Goal: Information Seeking & Learning: Learn about a topic

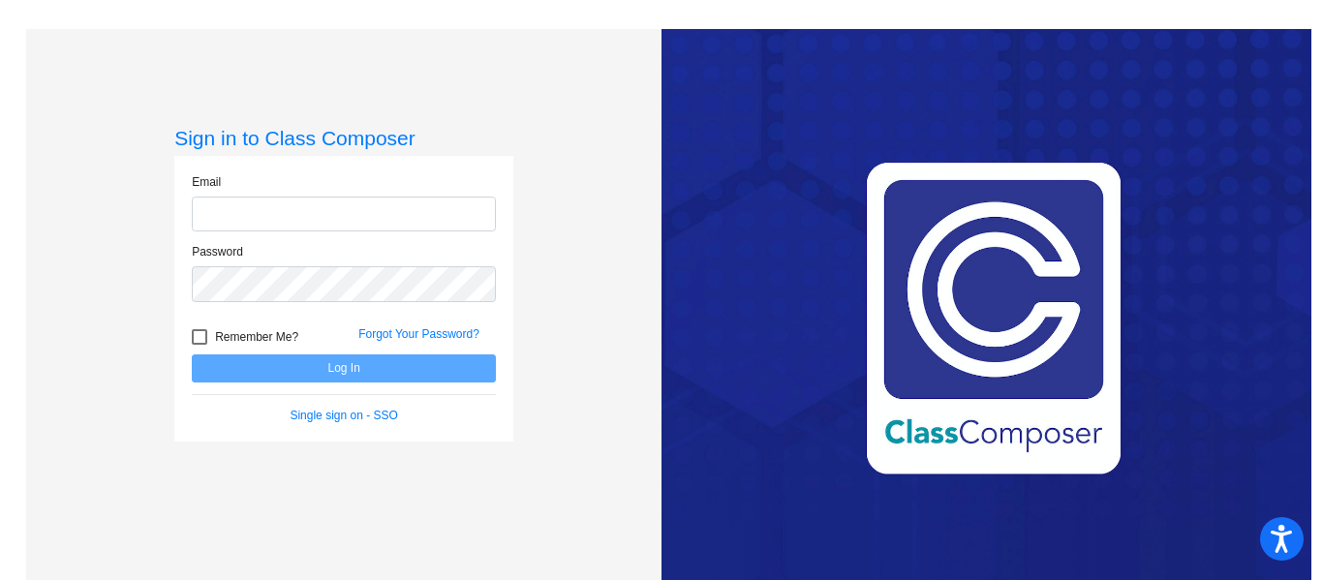
click at [433, 206] on input "email" at bounding box center [344, 215] width 304 height 36
type input "[EMAIL_ADDRESS][DOMAIN_NAME]"
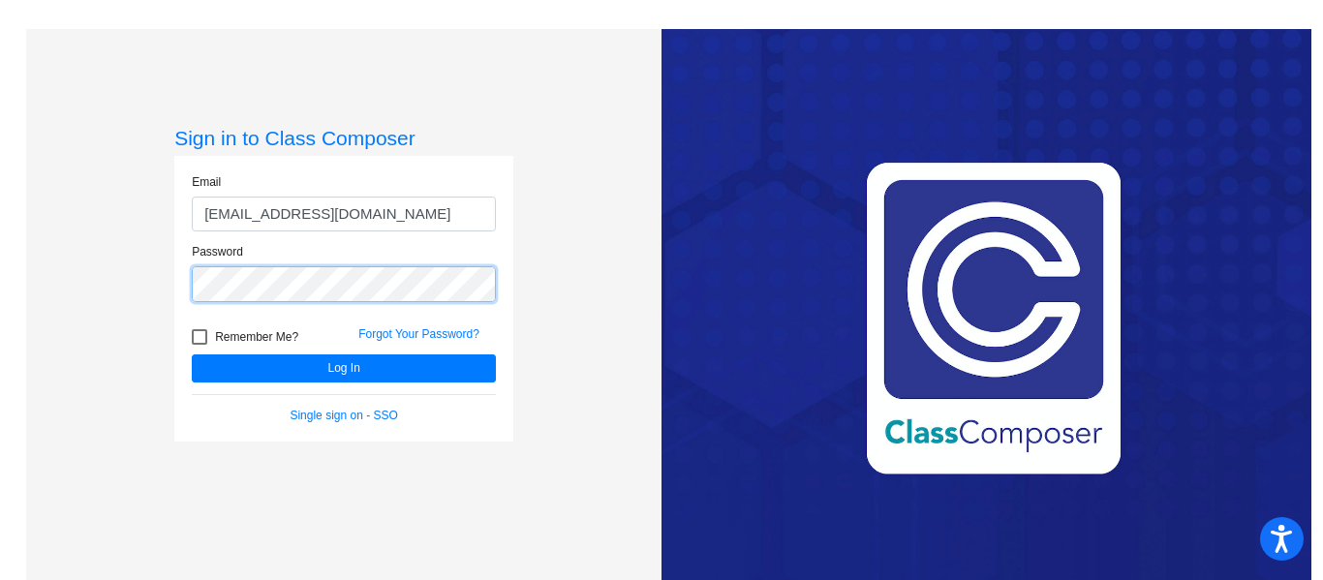
click at [192, 354] on button "Log In" at bounding box center [344, 368] width 304 height 28
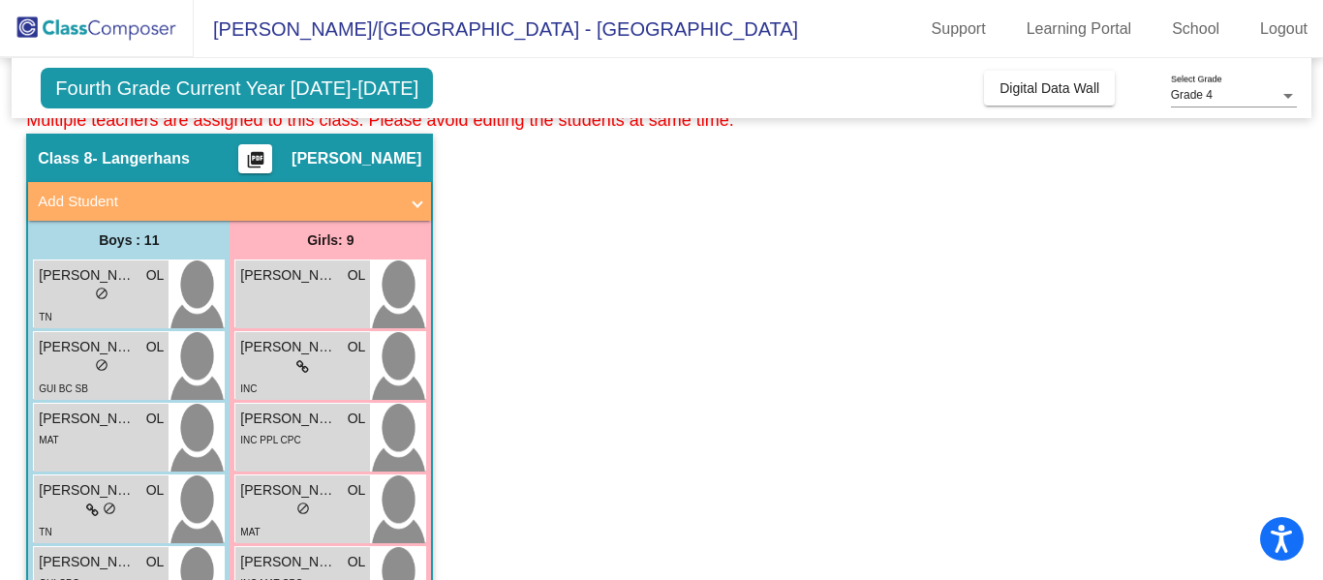
scroll to position [1056, 0]
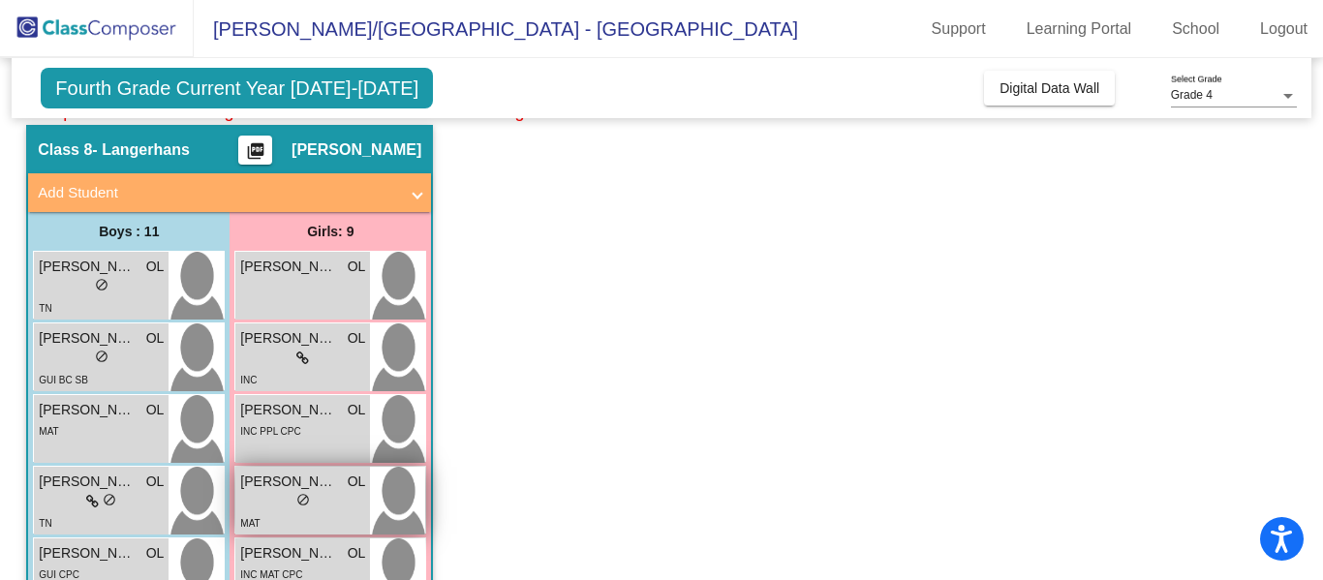
click at [308, 514] on div "MAT" at bounding box center [302, 522] width 125 height 20
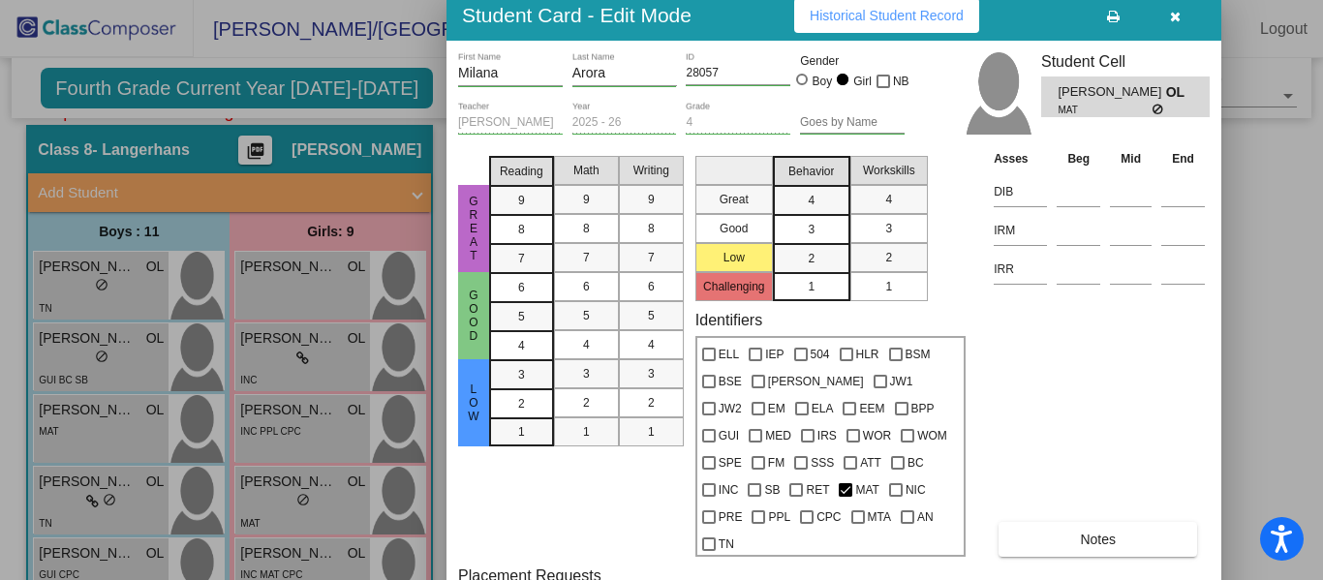
drag, startPoint x: 1050, startPoint y: 17, endPoint x: 1044, endPoint y: 8, distance: 11.3
click at [1044, 8] on div "Student Card - Edit Mode Historical Student Record" at bounding box center [833, 15] width 775 height 50
click at [1179, 28] on button "button" at bounding box center [1175, 15] width 62 height 35
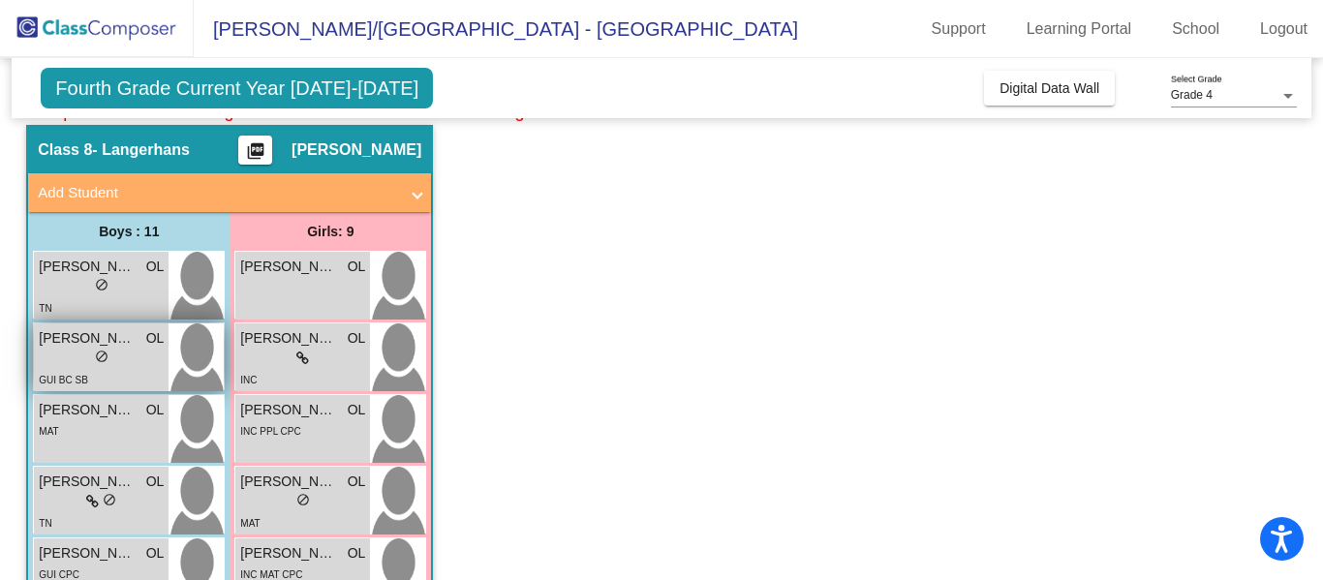
click at [124, 379] on div "GUI BC SB" at bounding box center [101, 379] width 125 height 20
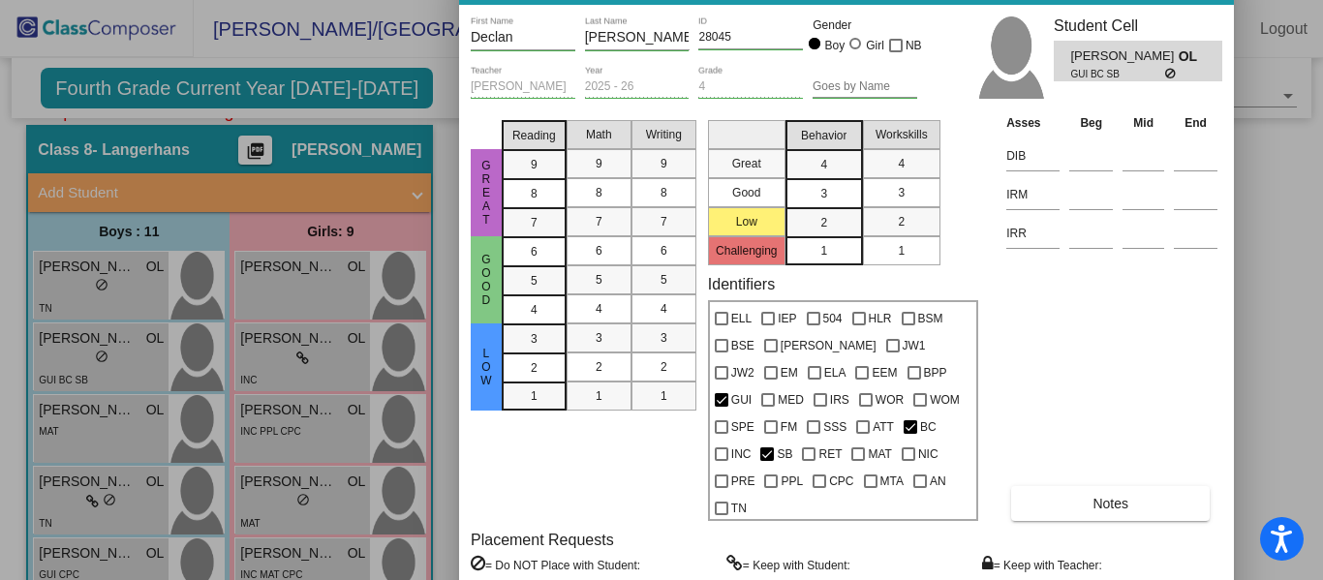
drag, startPoint x: 1053, startPoint y: 24, endPoint x: 1059, endPoint y: -21, distance: 46.0
click at [1059, 0] on html "Accessibility Screen-Reader Guide, Feedback, and Issue Reporting | New window […" at bounding box center [661, 290] width 1323 height 580
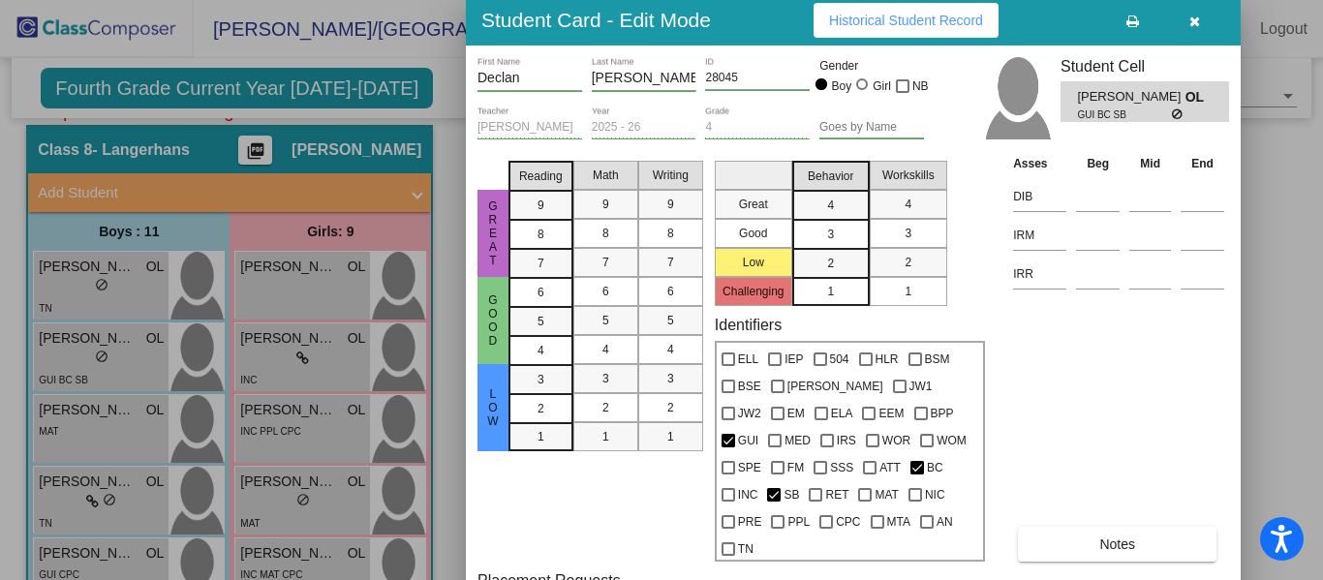
drag, startPoint x: 964, startPoint y: 1, endPoint x: 964, endPoint y: 40, distance: 38.7
click at [964, 40] on div "Student Card - Edit Mode Historical Student Record" at bounding box center [853, 20] width 775 height 50
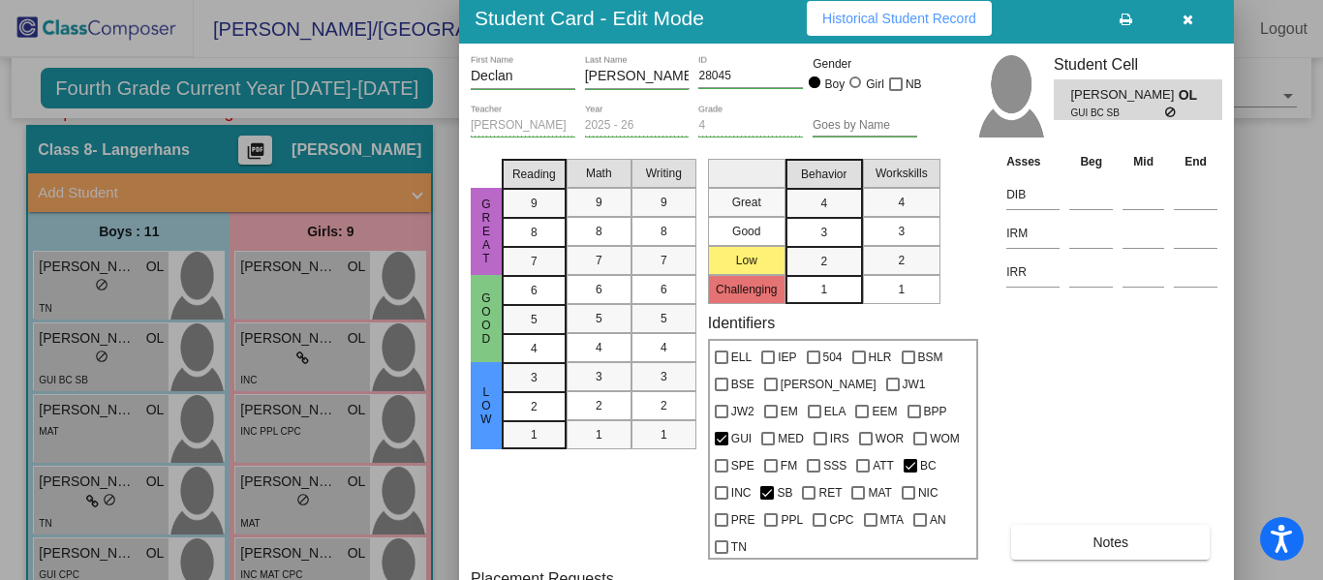
click at [879, 21] on span "Historical Student Record" at bounding box center [899, 18] width 154 height 15
click at [1193, 22] on button "button" at bounding box center [1187, 18] width 62 height 35
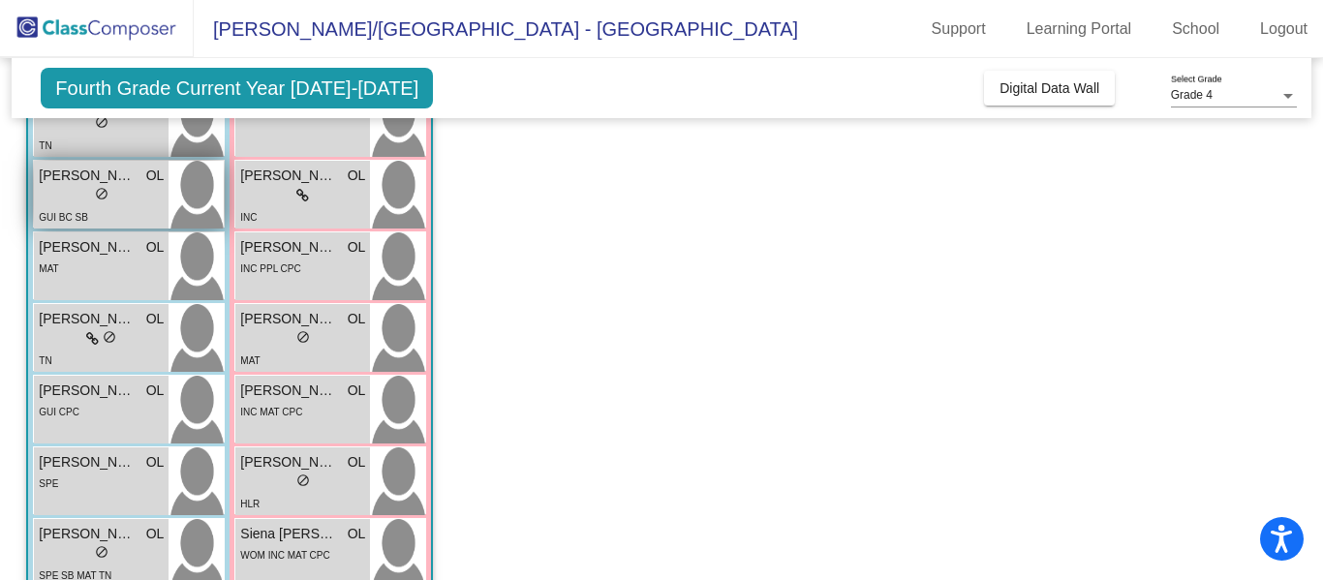
scroll to position [1220, 0]
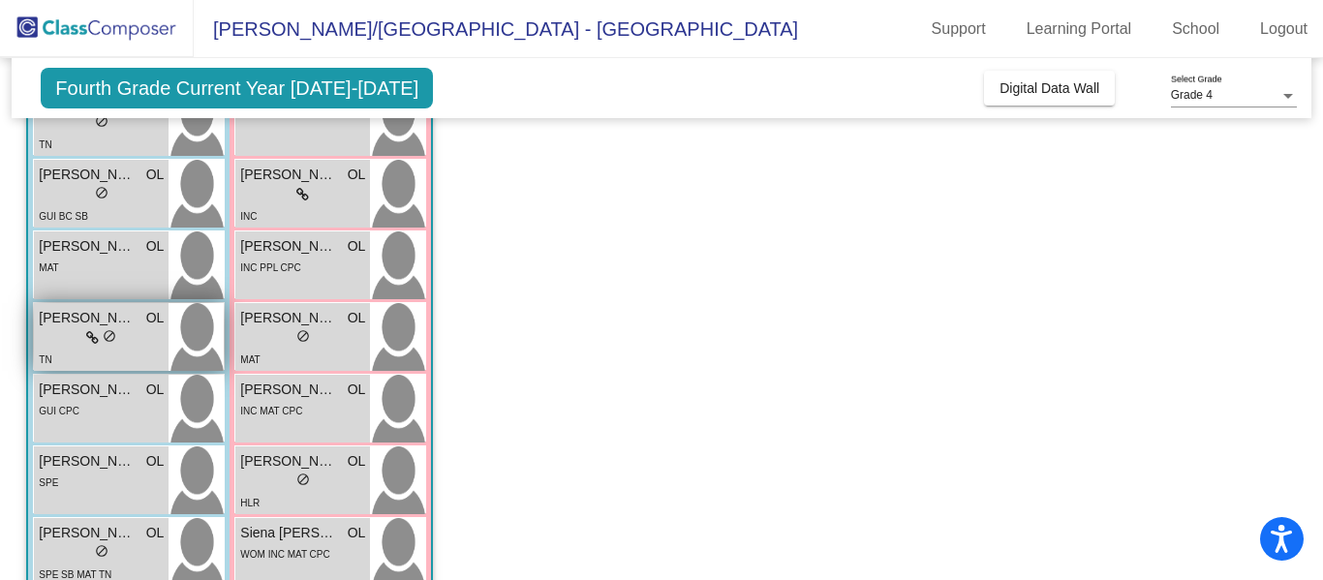
click at [98, 346] on div "lock do_not_disturb_alt" at bounding box center [101, 338] width 30 height 20
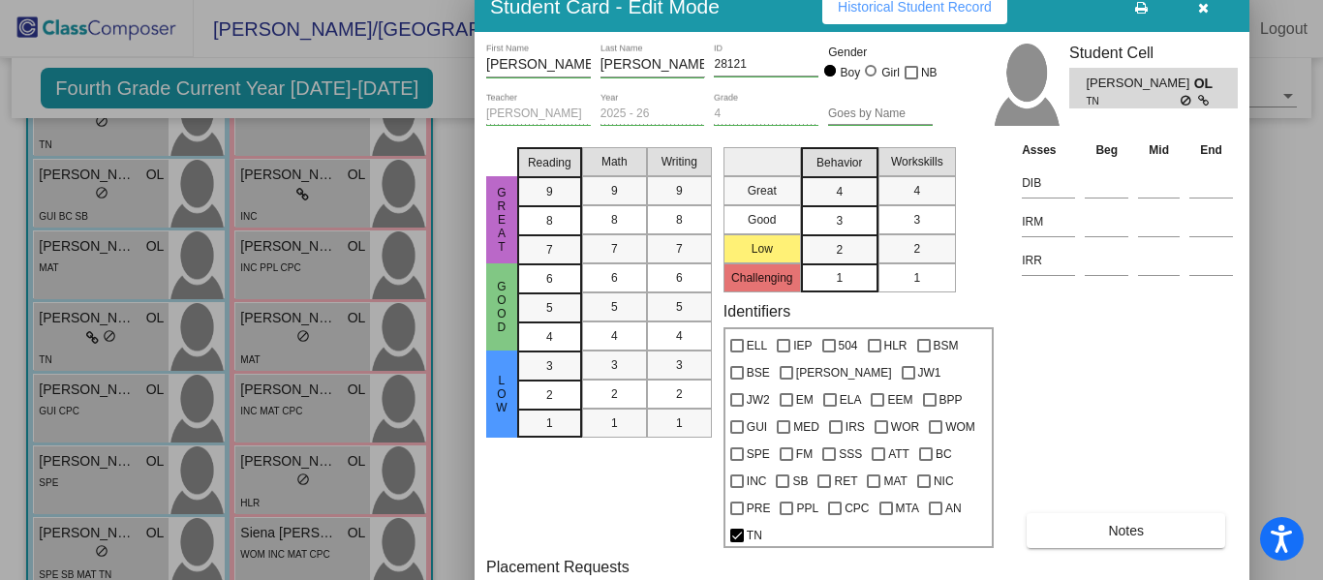
drag, startPoint x: 1043, startPoint y: 29, endPoint x: 1065, endPoint y: 11, distance: 28.9
click at [1065, 11] on div "Student Card - Edit Mode Historical Student Record" at bounding box center [862, 7] width 775 height 50
click at [907, 23] on button "Historical Student Record" at bounding box center [914, 6] width 185 height 35
click at [1194, 16] on button "button" at bounding box center [1203, 6] width 62 height 35
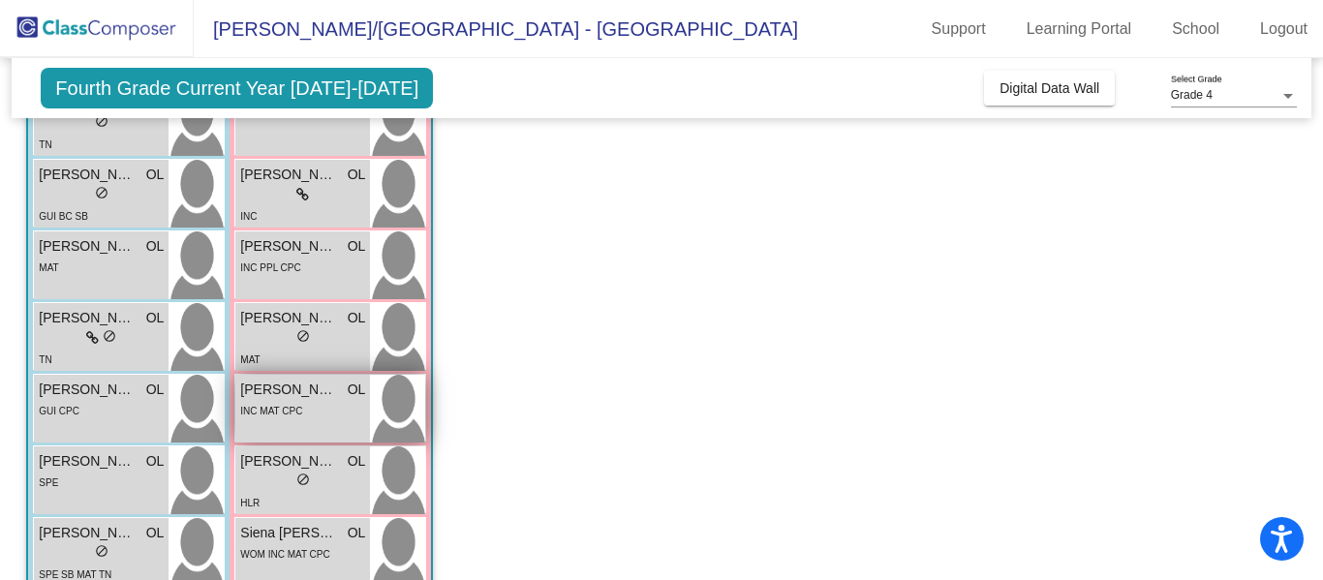
click at [291, 413] on span "INC MAT CPC" at bounding box center [271, 411] width 62 height 11
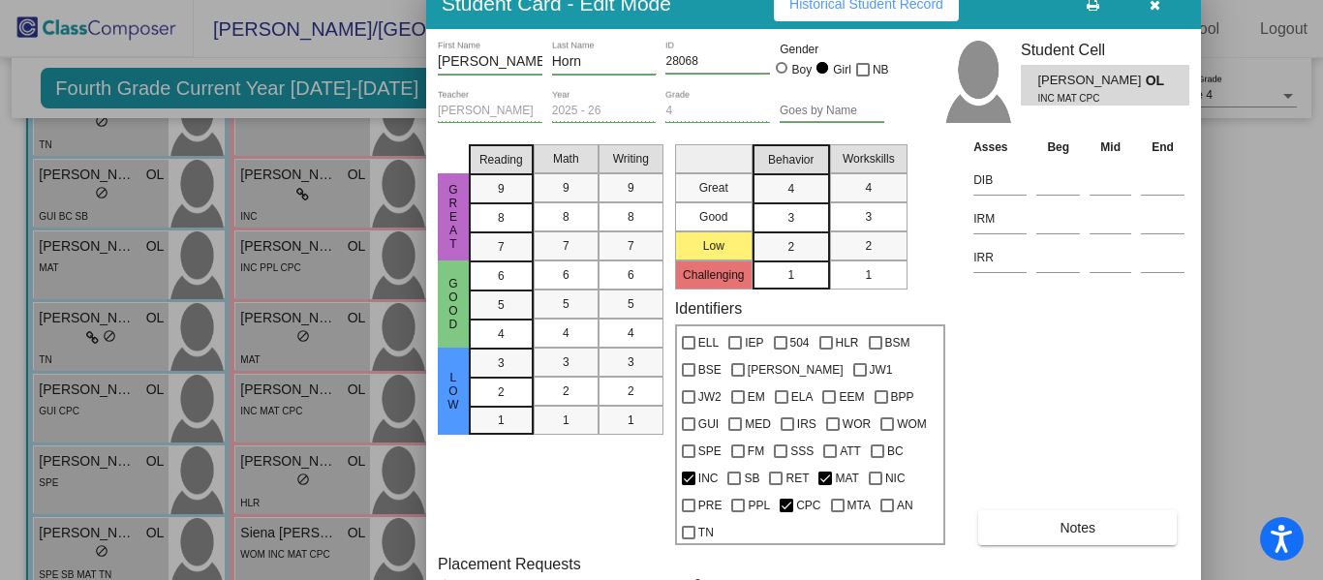
drag, startPoint x: 1014, startPoint y: 27, endPoint x: 988, endPoint y: 6, distance: 33.7
click at [988, 6] on div "Student Card - Edit Mode Historical Student Record" at bounding box center [813, 4] width 775 height 50
click at [1158, 9] on icon "button" at bounding box center [1154, 5] width 11 height 14
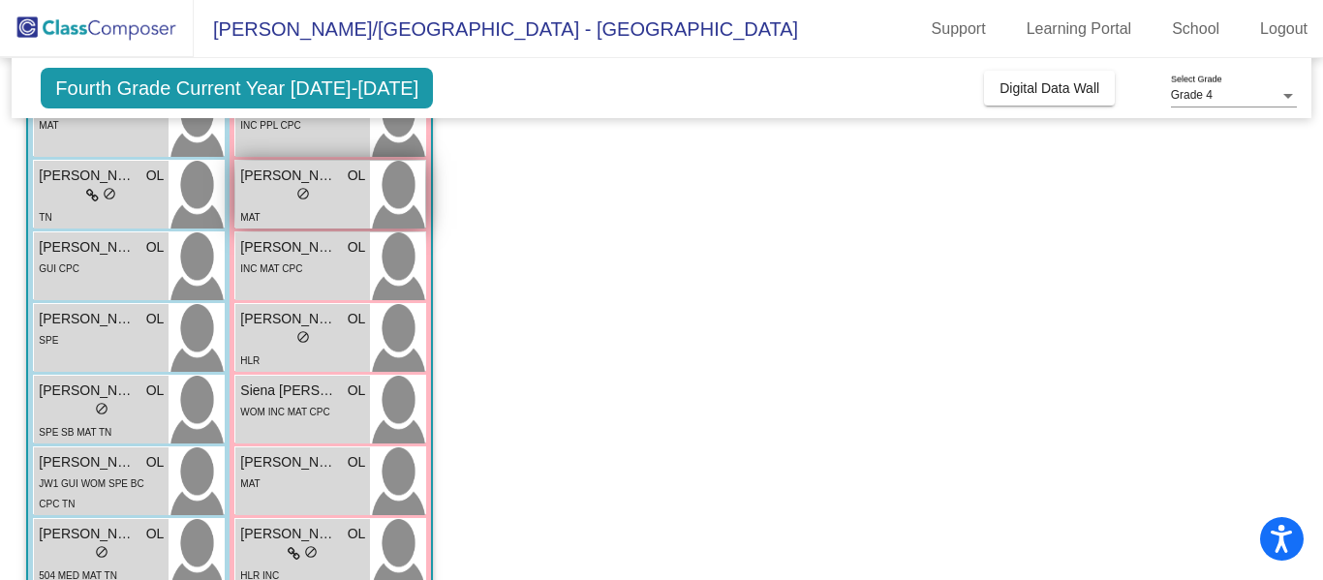
scroll to position [1366, 0]
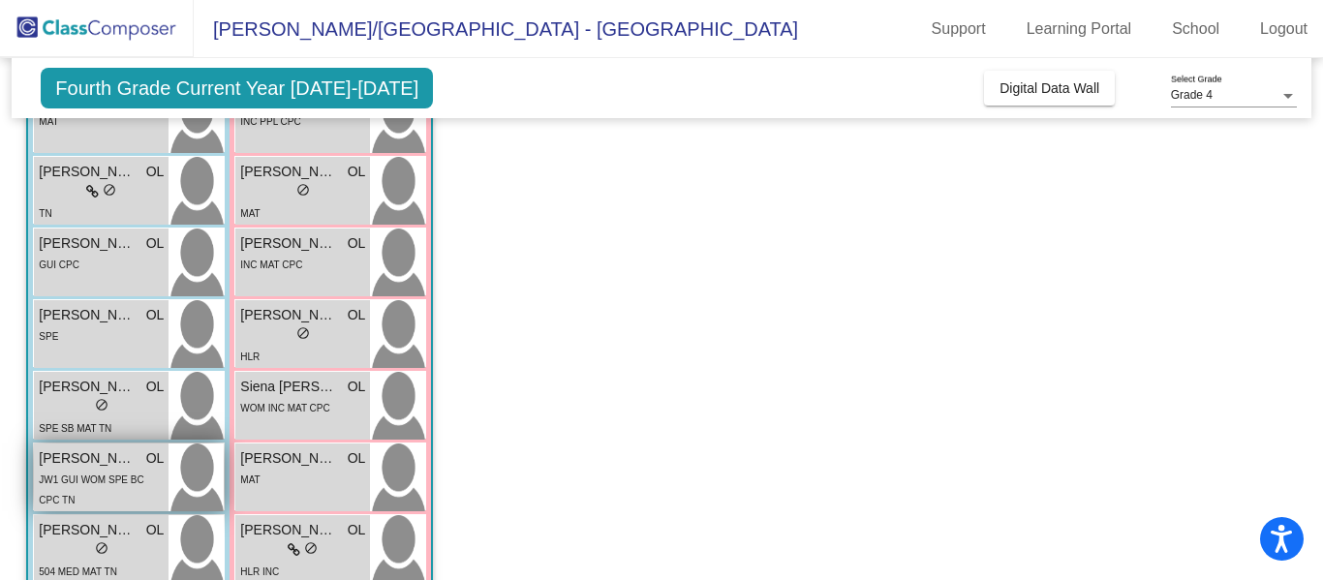
click at [122, 477] on span "JW1 GUI WOM SPE BC CPC TN" at bounding box center [91, 490] width 105 height 31
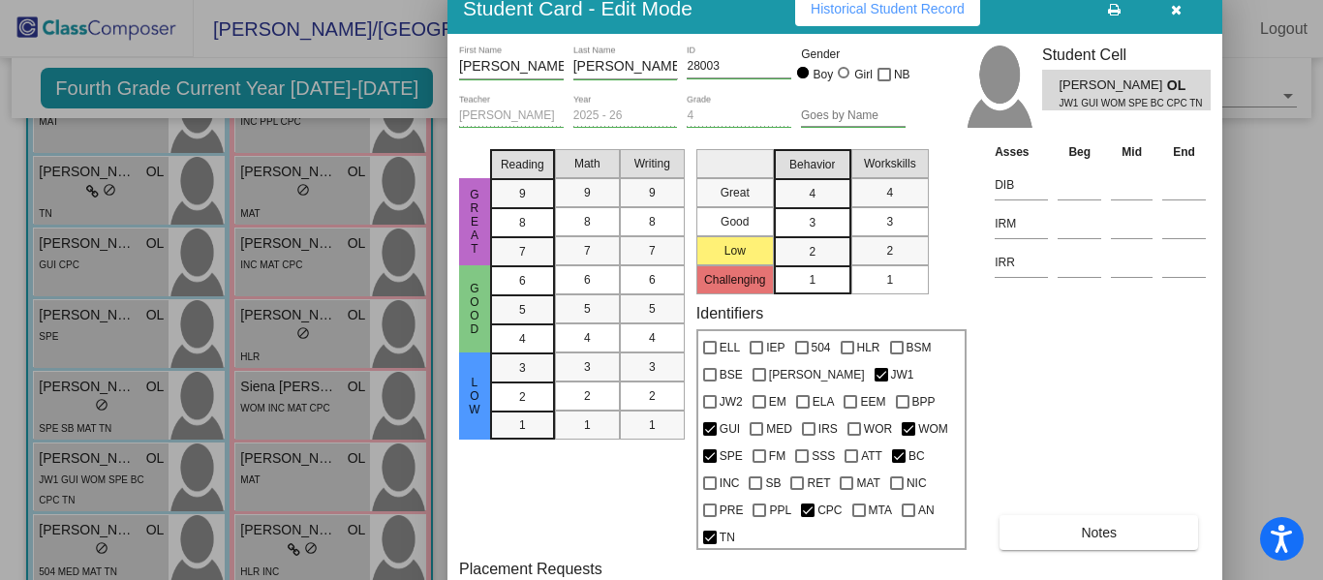
drag, startPoint x: 1023, startPoint y: 31, endPoint x: 1018, endPoint y: 15, distance: 17.2
click at [1018, 15] on div "Student Card - Edit Mode Historical Student Record" at bounding box center [834, 9] width 775 height 50
click at [969, 16] on button "Historical Student Record" at bounding box center [887, 8] width 185 height 35
click at [1178, 13] on icon "button" at bounding box center [1176, 10] width 11 height 14
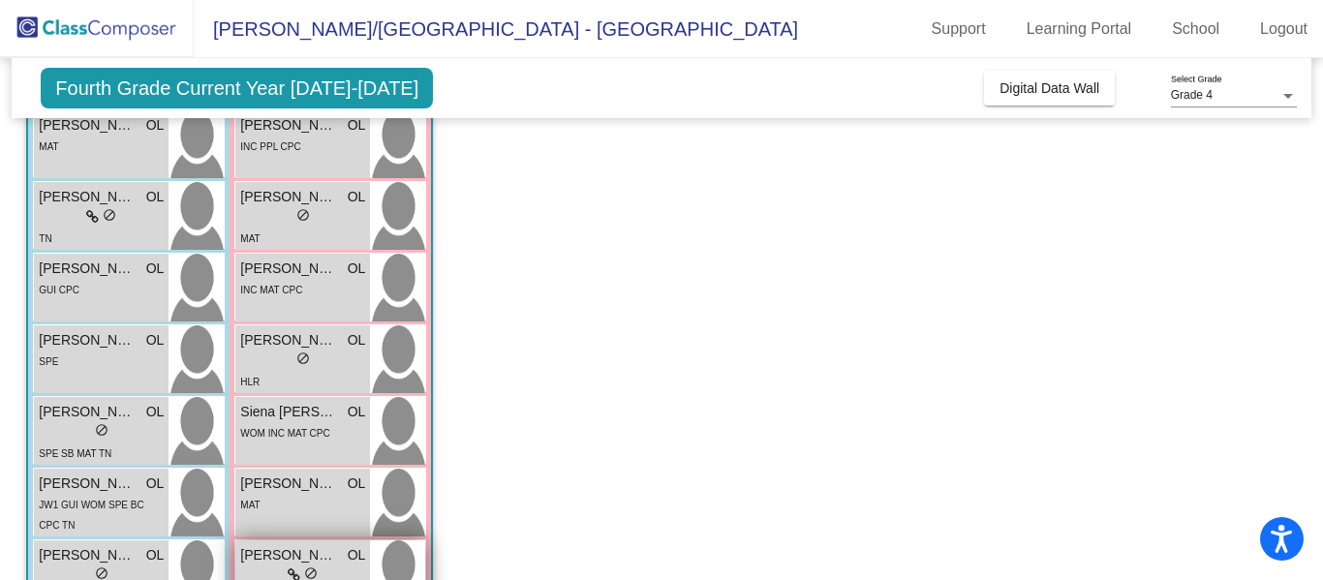
scroll to position [1335, 0]
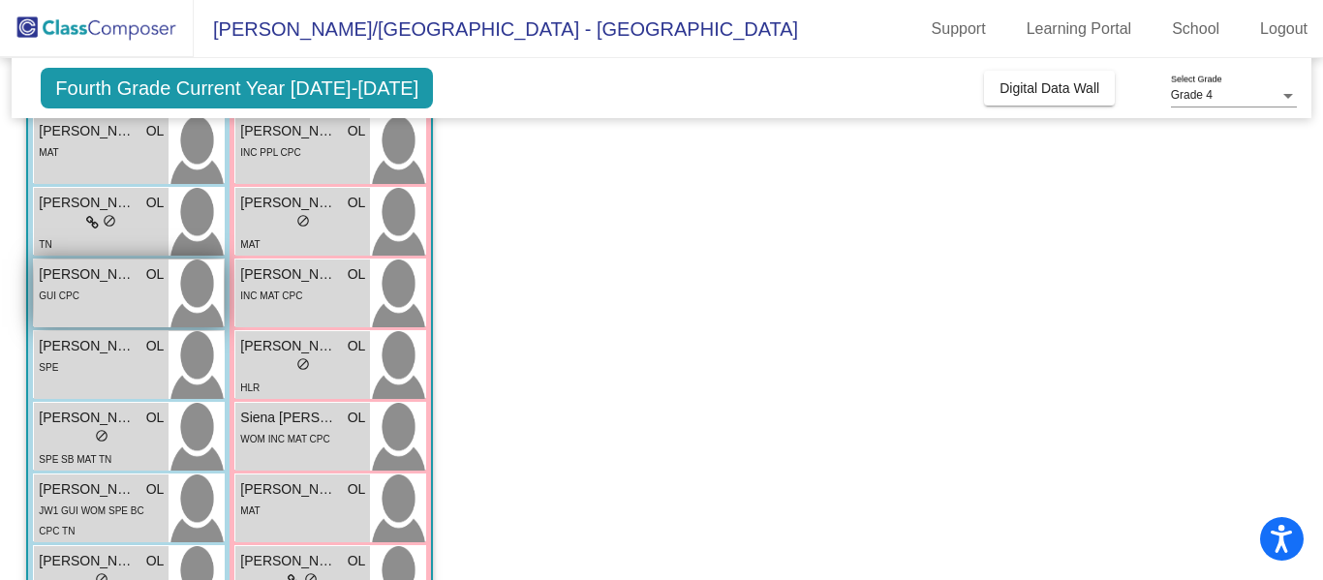
click at [91, 306] on div "[PERSON_NAME] OL lock do_not_disturb_alt GUI CPC" at bounding box center [101, 294] width 135 height 68
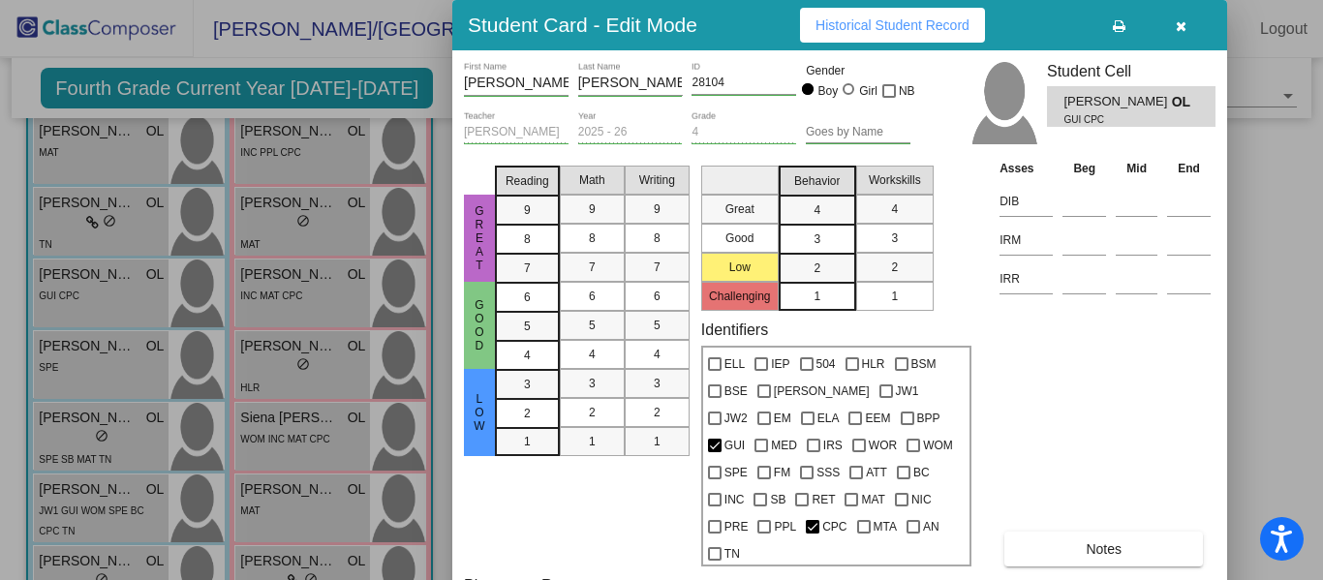
click at [941, 26] on span "Historical Student Record" at bounding box center [892, 24] width 154 height 15
click at [1171, 33] on button "button" at bounding box center [1180, 25] width 62 height 35
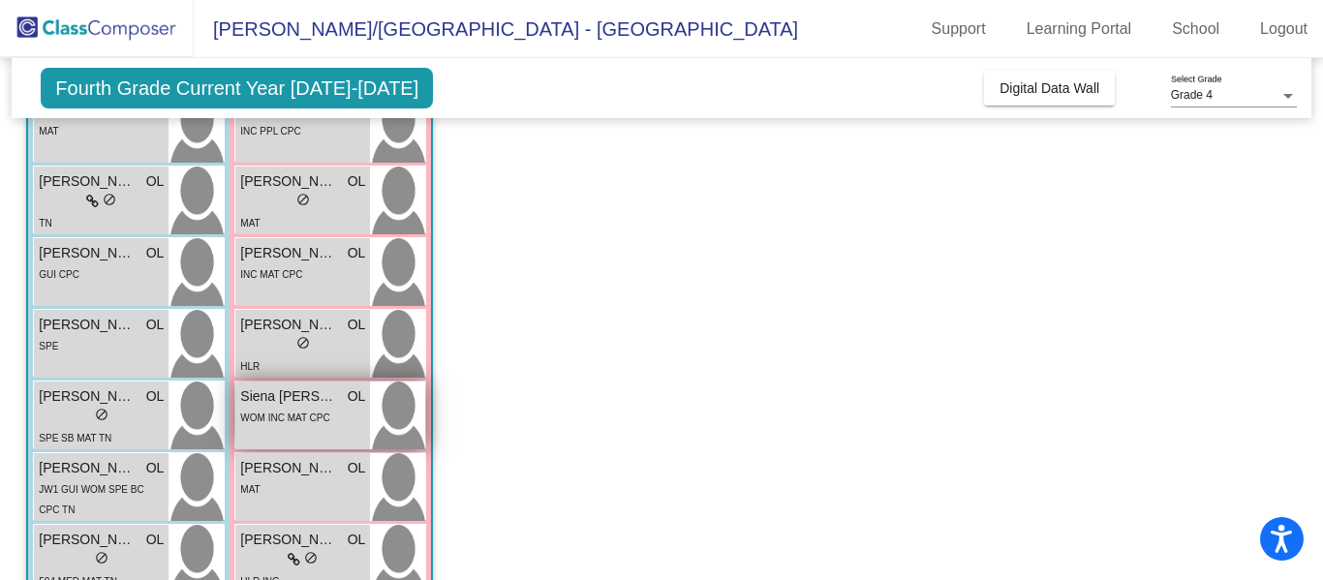
scroll to position [1362, 0]
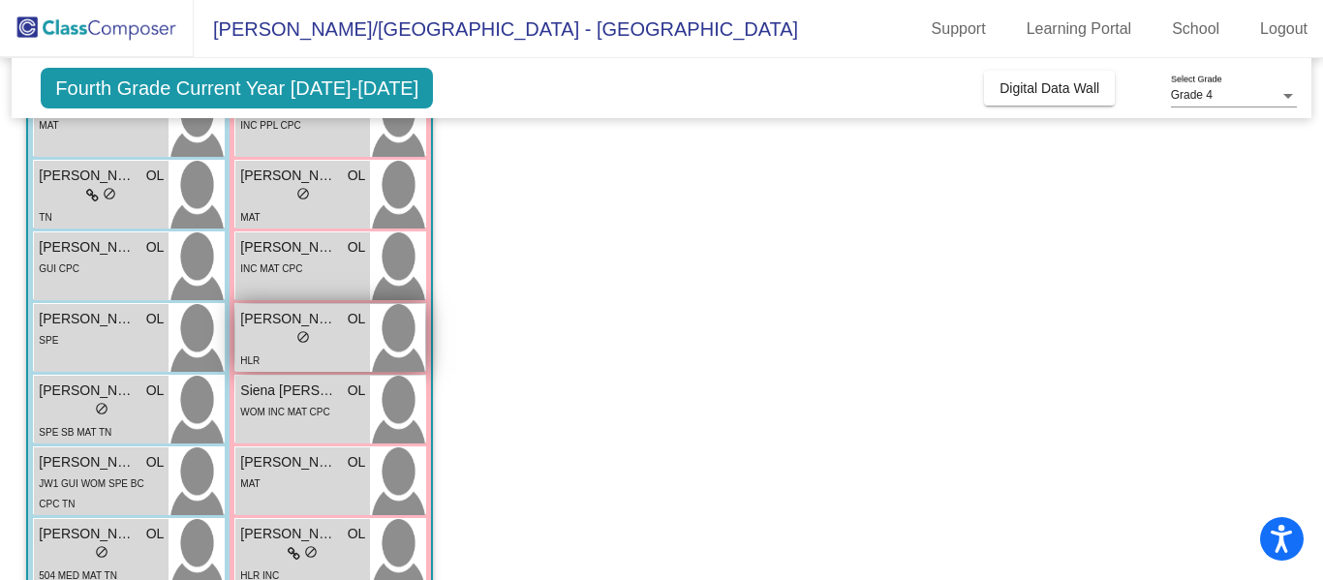
click at [265, 344] on div "lock do_not_disturb_alt" at bounding box center [302, 339] width 125 height 20
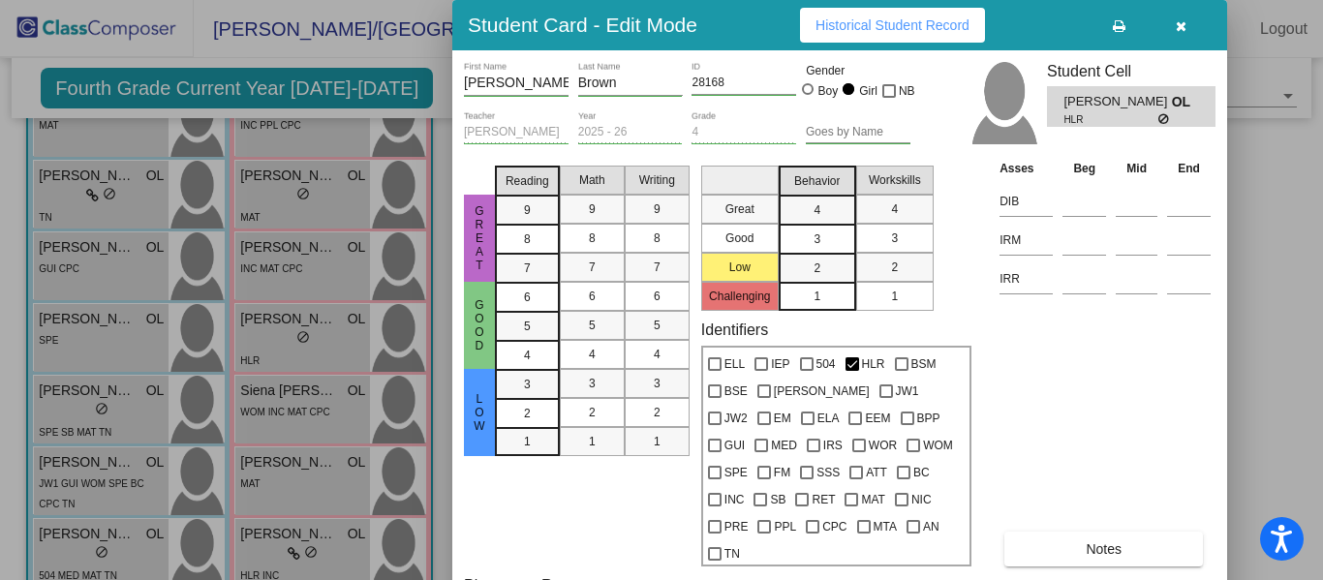
click at [1181, 32] on icon "button" at bounding box center [1181, 26] width 11 height 14
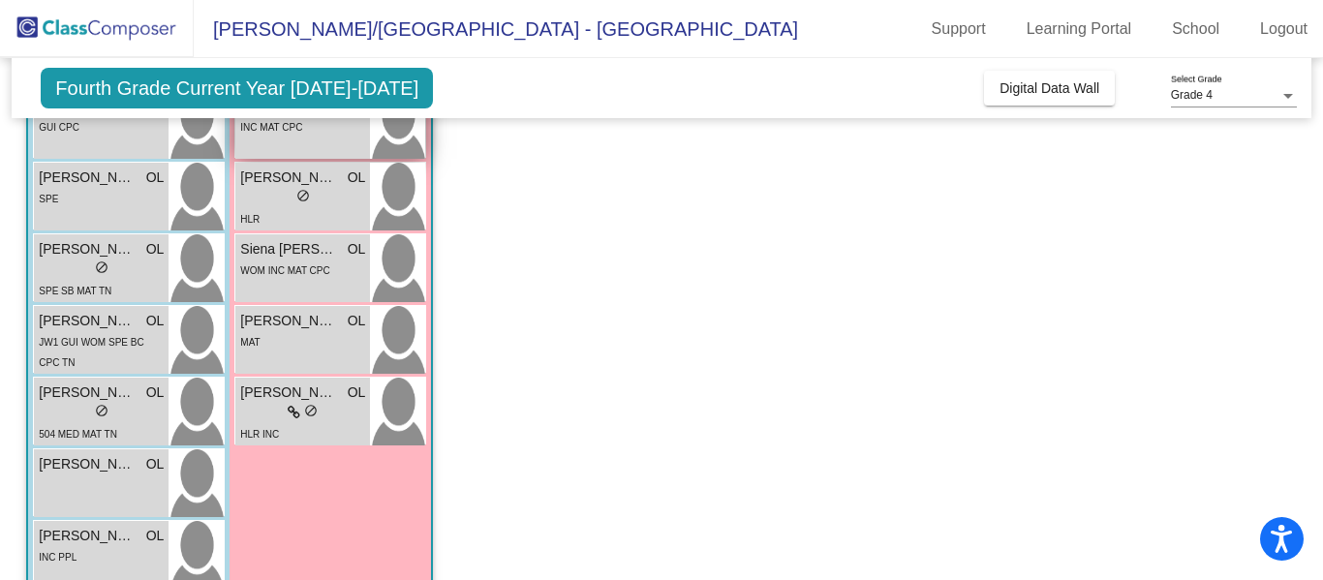
scroll to position [1546, 0]
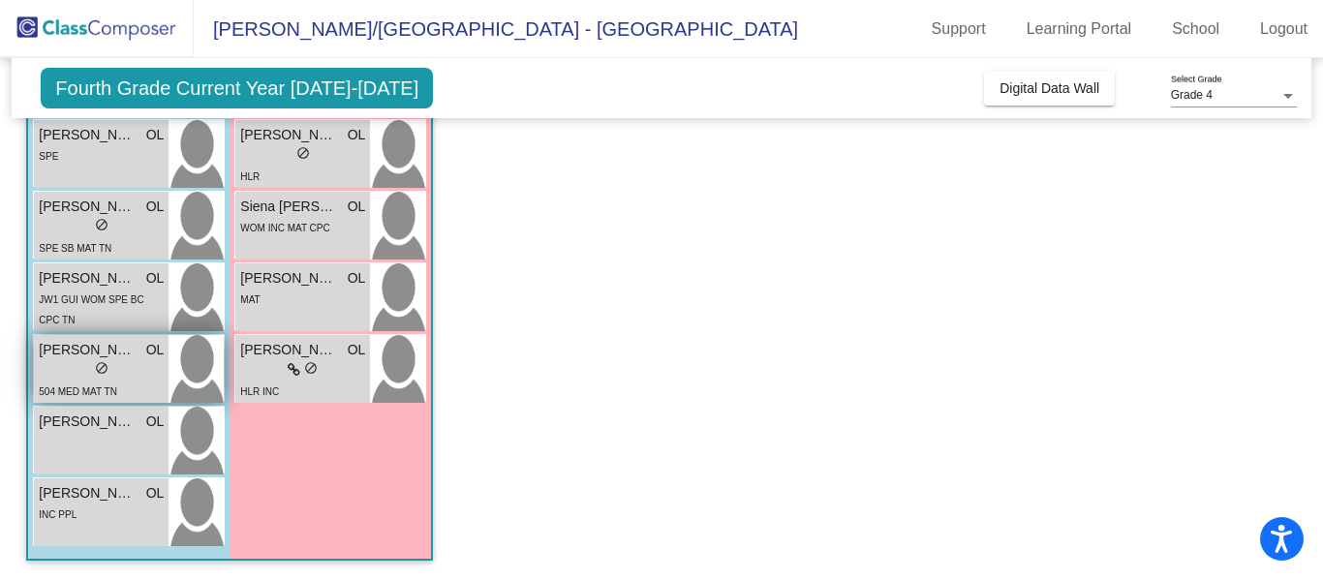
click at [133, 379] on div "lock do_not_disturb_alt" at bounding box center [101, 370] width 125 height 20
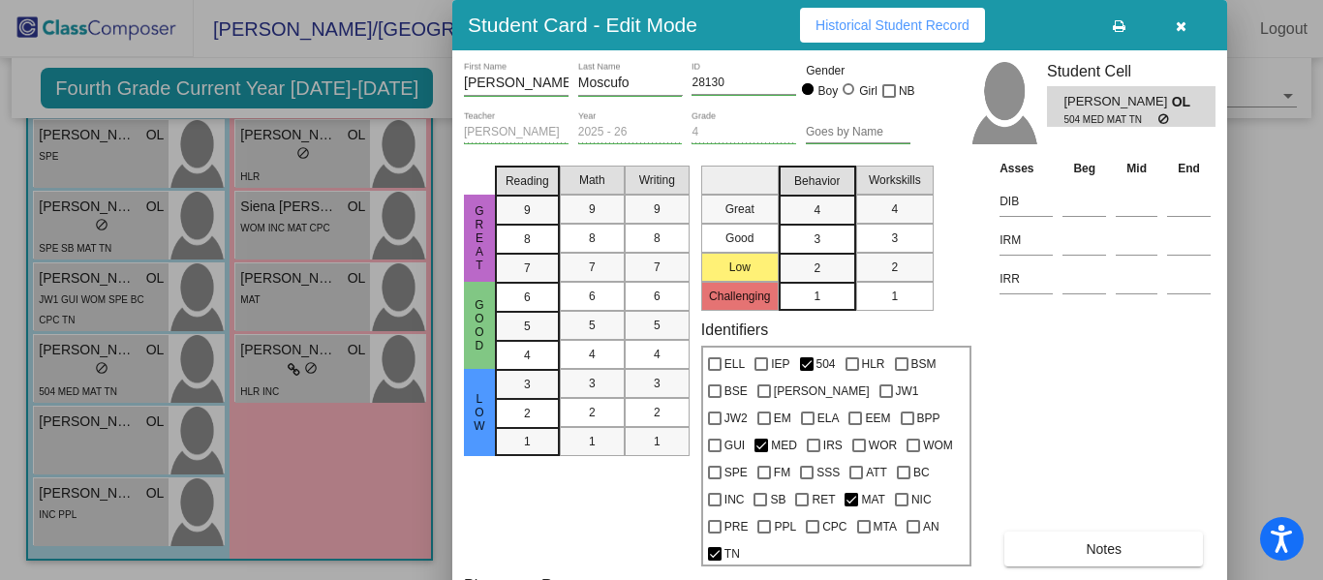
click at [914, 37] on button "Historical Student Record" at bounding box center [892, 25] width 185 height 35
click at [1173, 41] on button "button" at bounding box center [1180, 25] width 62 height 35
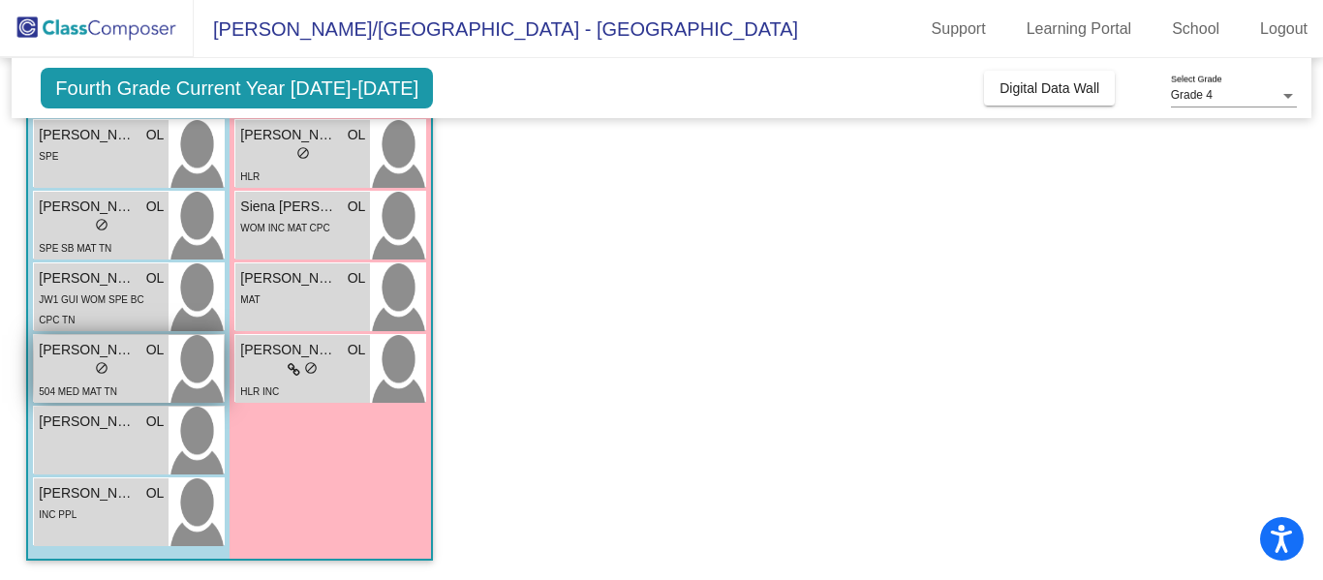
click at [133, 357] on span "[PERSON_NAME]" at bounding box center [87, 350] width 97 height 20
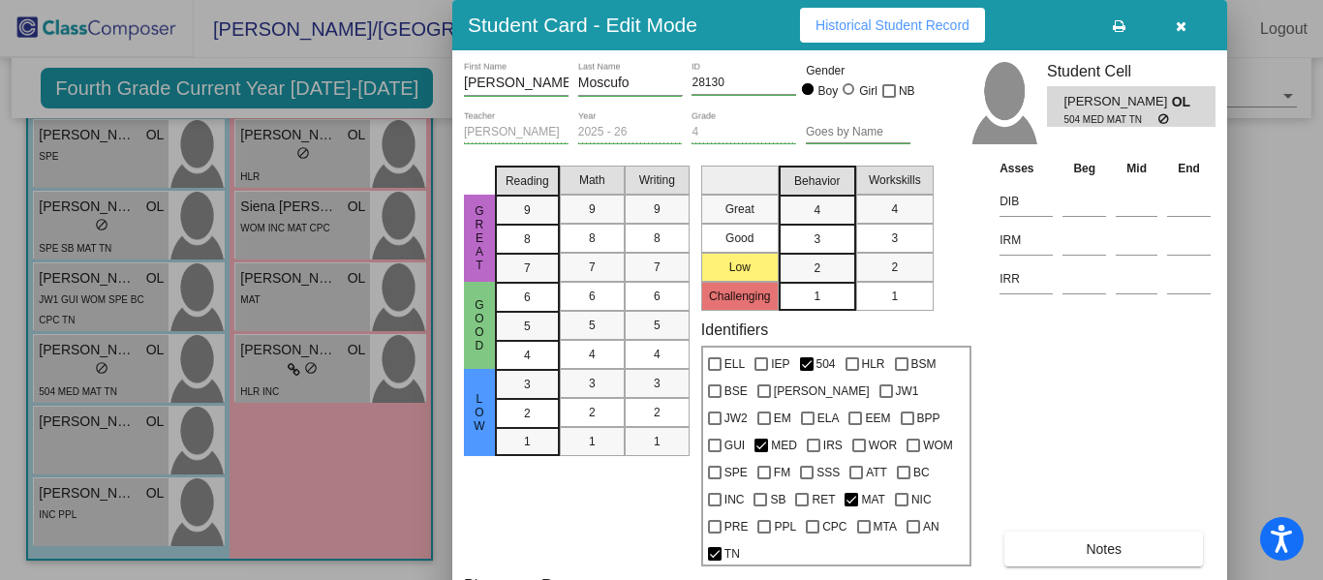
click at [936, 40] on button "Historical Student Record" at bounding box center [892, 25] width 185 height 35
click at [1179, 40] on button "button" at bounding box center [1180, 25] width 62 height 35
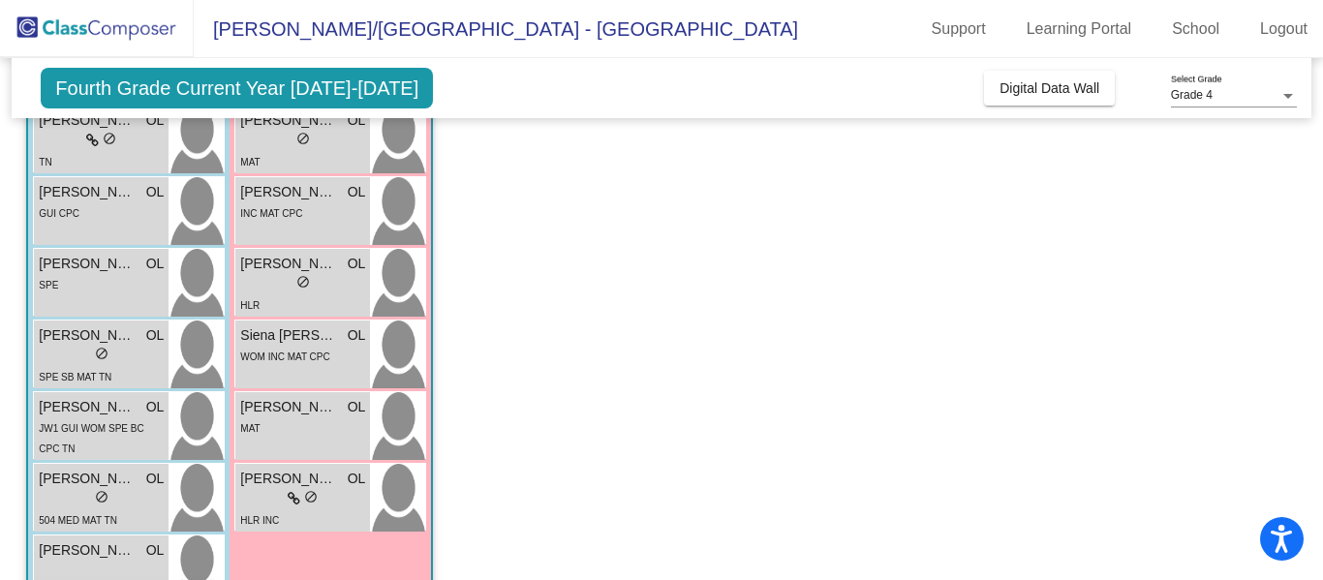
scroll to position [1411, 0]
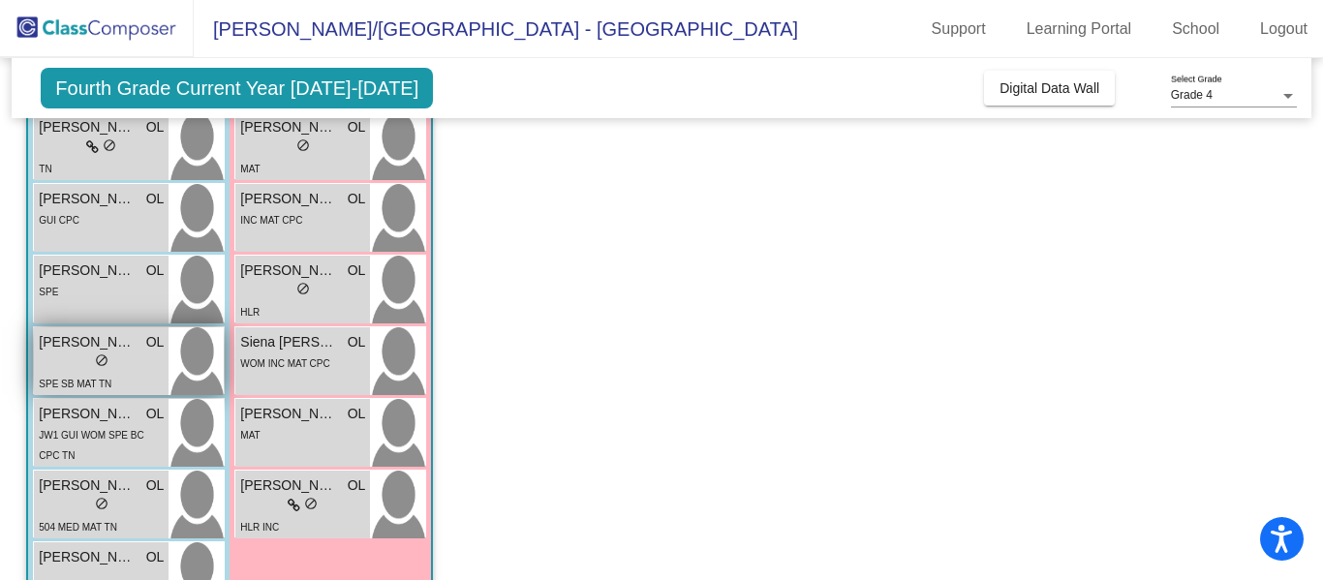
click at [137, 378] on div "SPE SB MAT TN" at bounding box center [101, 383] width 125 height 20
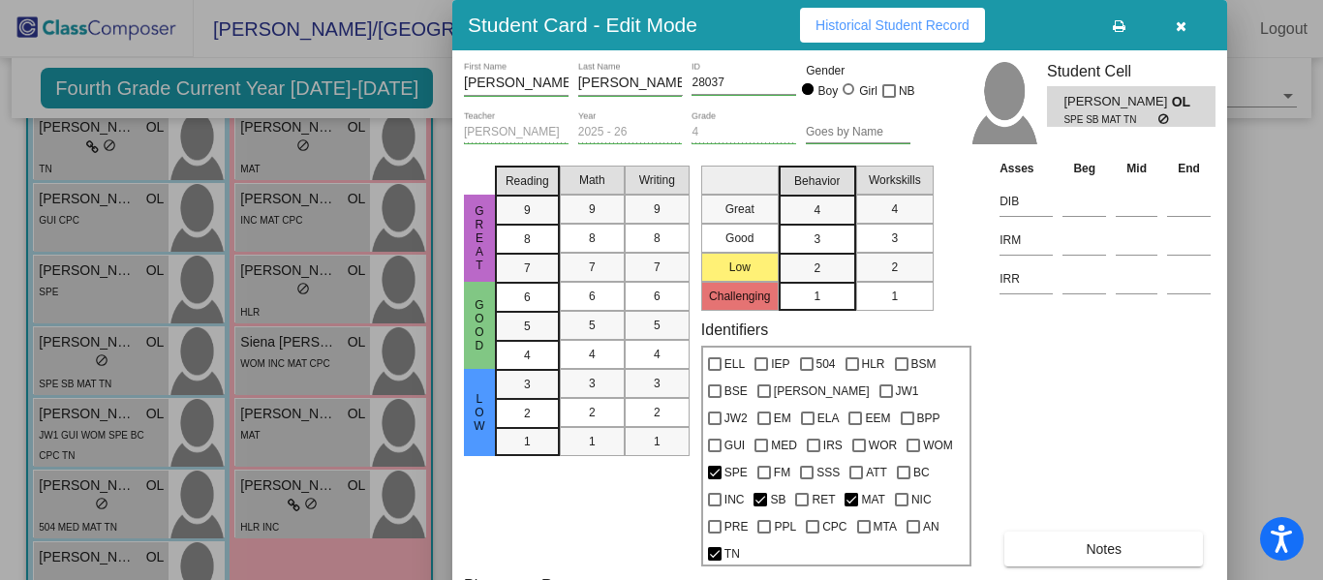
click at [940, 2] on div "Student Card - Edit Mode Historical Student Record" at bounding box center [839, 25] width 775 height 50
click at [946, 14] on button "Historical Student Record" at bounding box center [892, 25] width 185 height 35
click at [1182, 21] on icon "button" at bounding box center [1181, 26] width 11 height 14
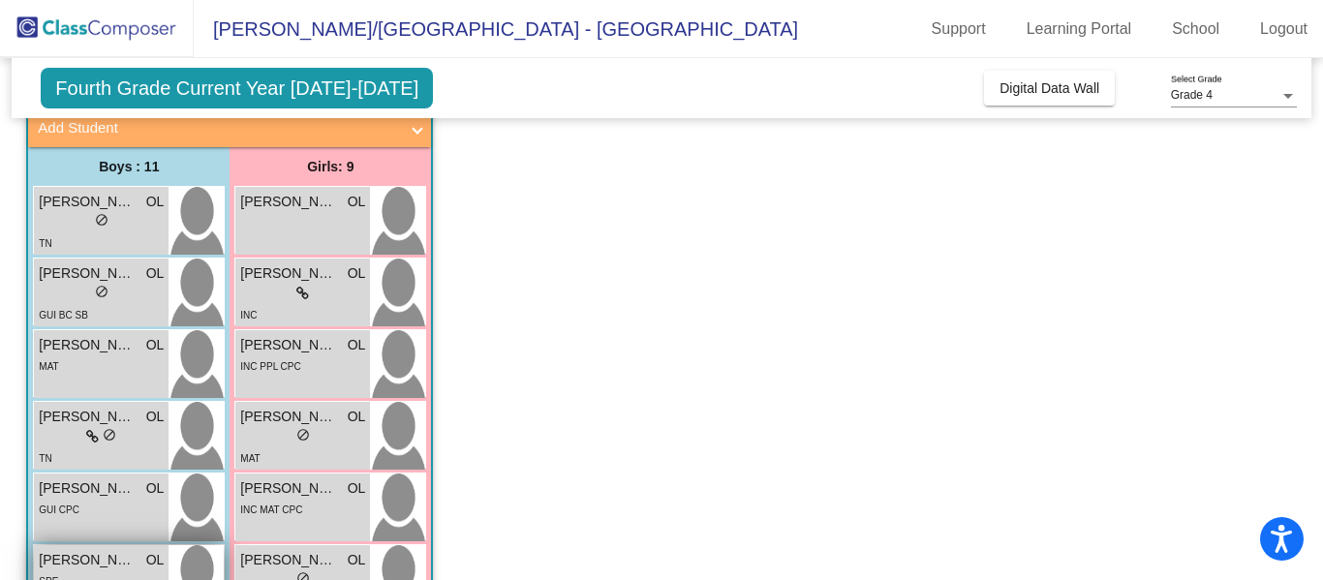
scroll to position [1113, 0]
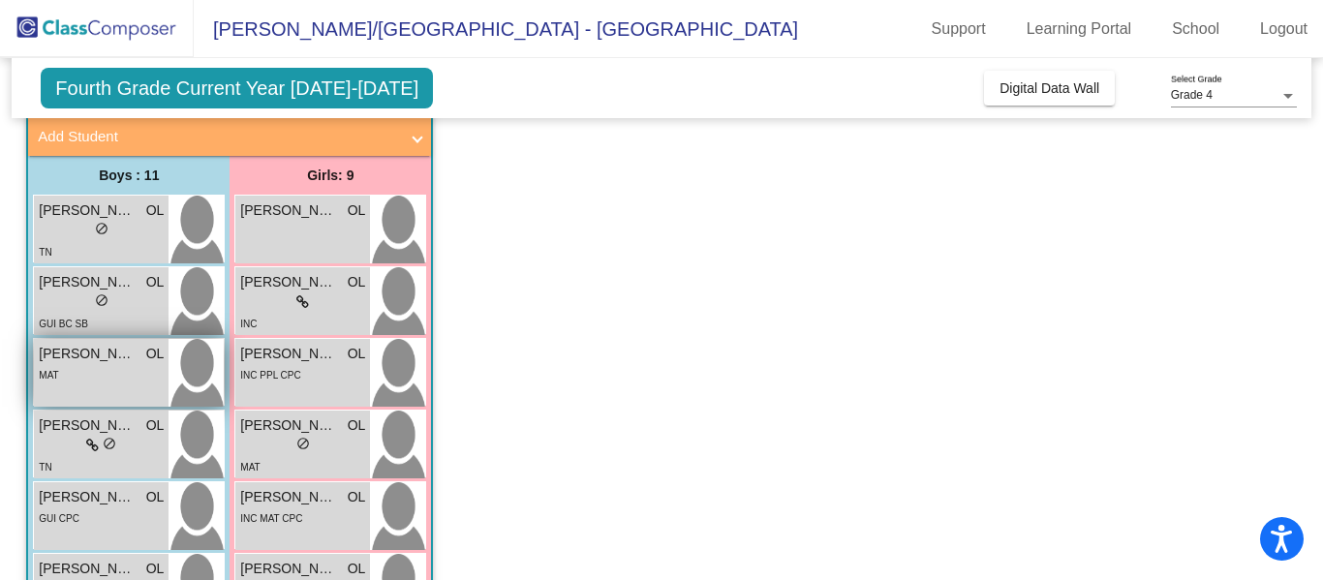
click at [129, 367] on div "MAT" at bounding box center [101, 374] width 125 height 20
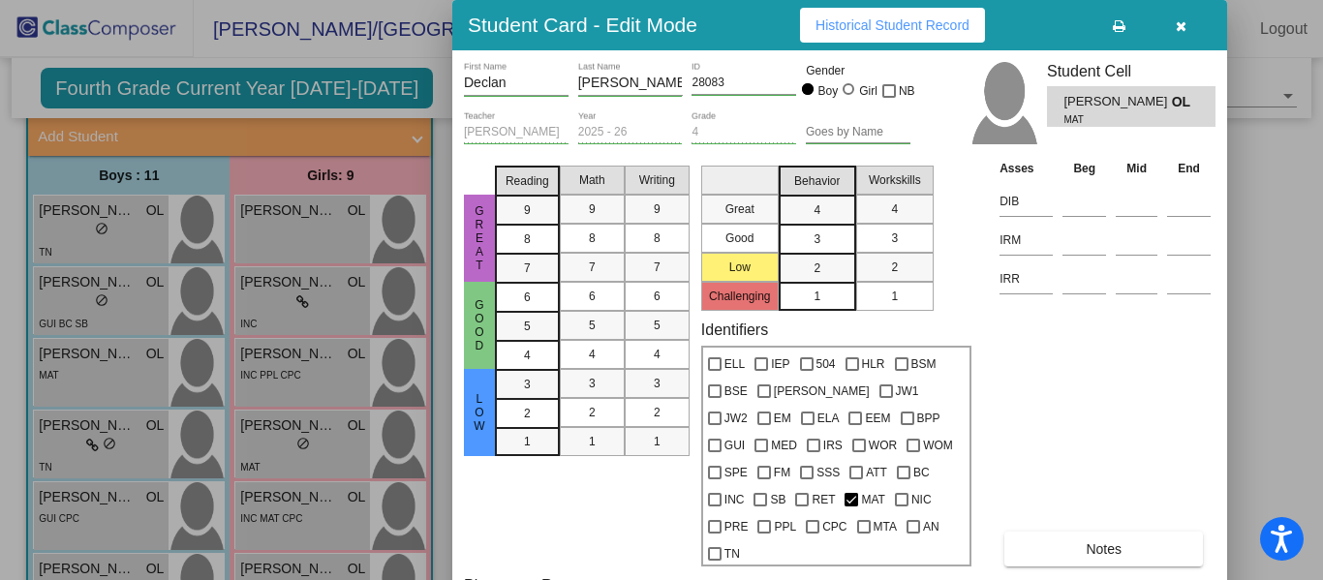
click at [1179, 21] on icon "button" at bounding box center [1181, 26] width 11 height 14
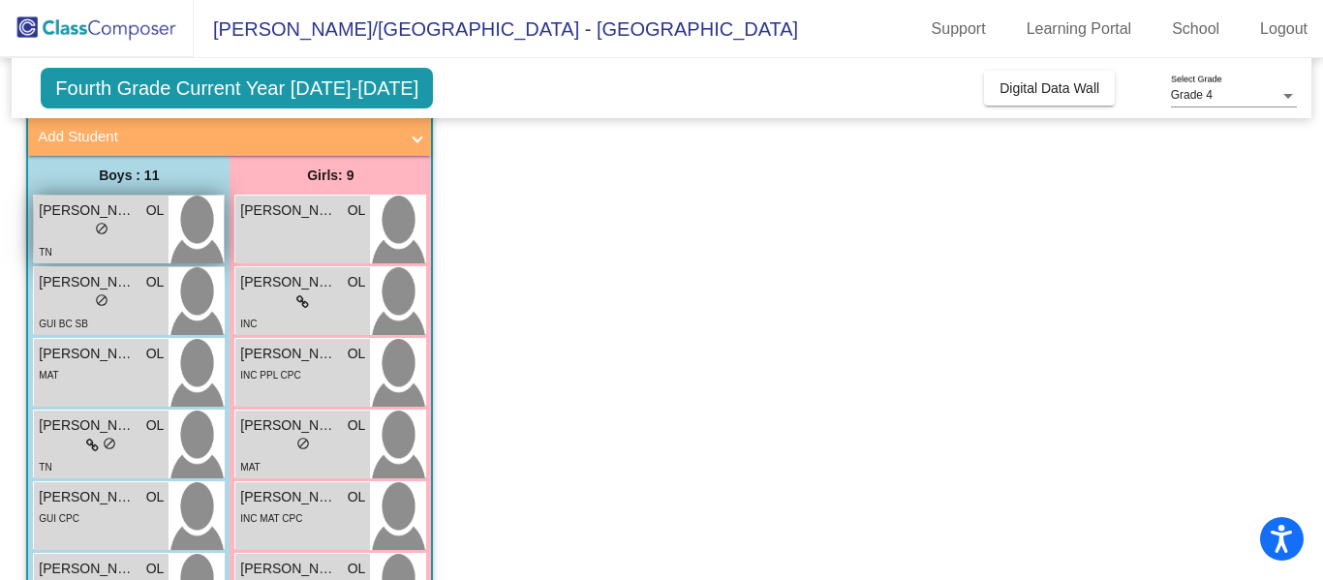
click at [113, 251] on div "TN" at bounding box center [101, 251] width 125 height 20
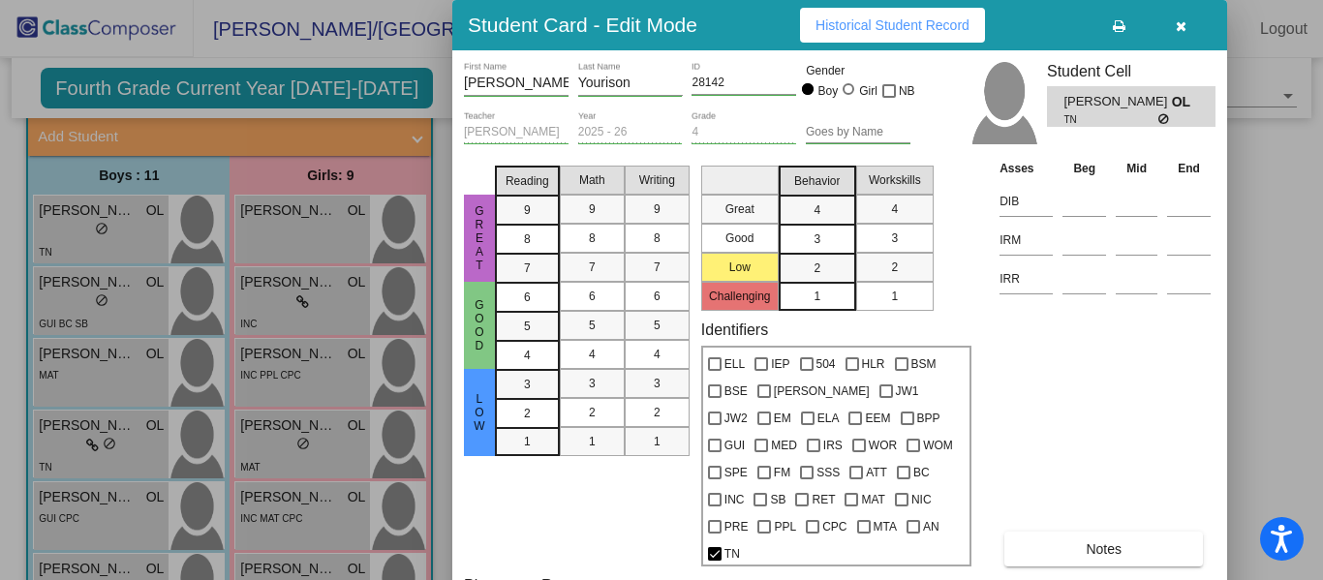
click at [914, 25] on span "Historical Student Record" at bounding box center [892, 24] width 154 height 15
click at [1180, 29] on icon "button" at bounding box center [1181, 26] width 11 height 14
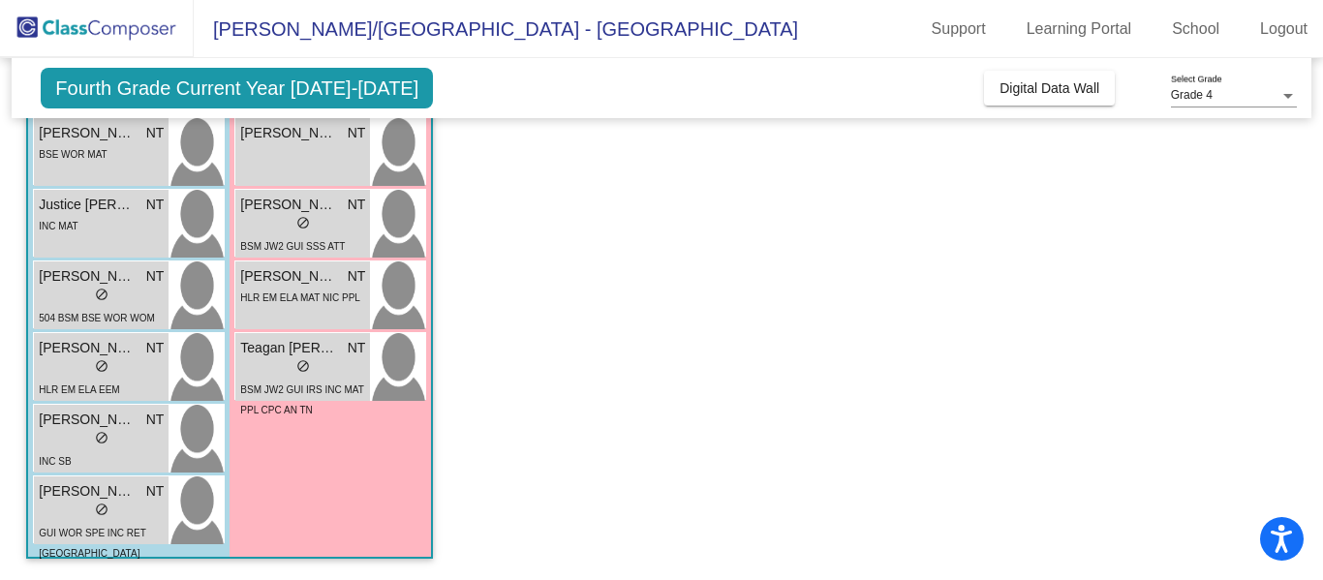
scroll to position [601, 0]
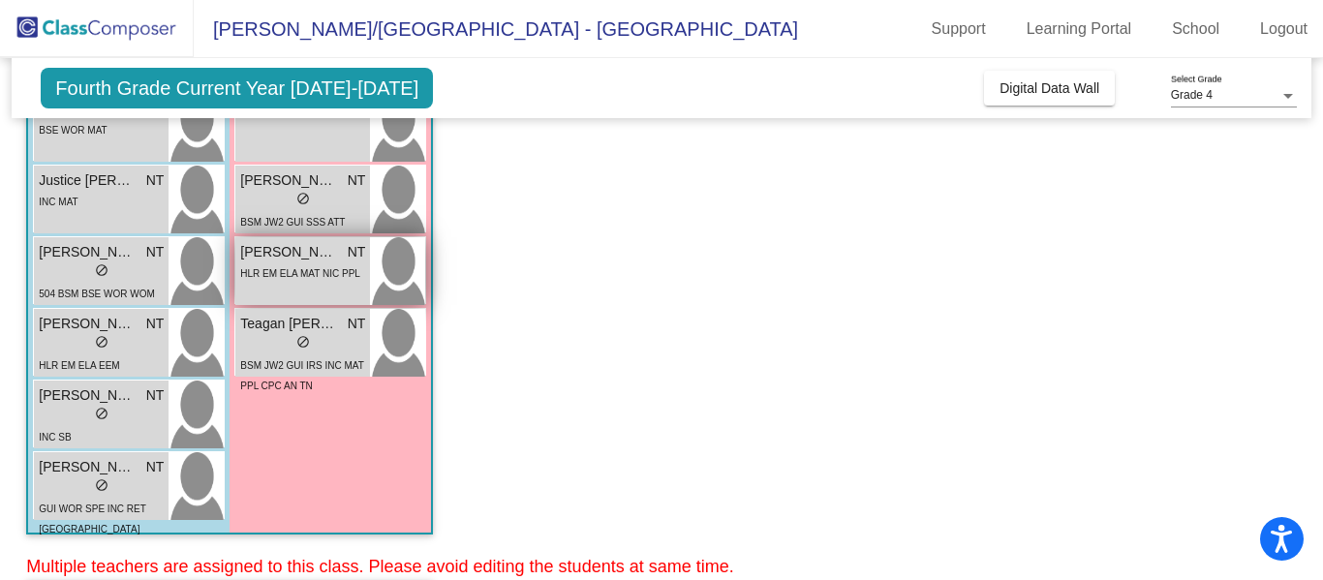
click at [330, 270] on span "HLR EM ELA MAT NIC PPL" at bounding box center [300, 273] width 120 height 11
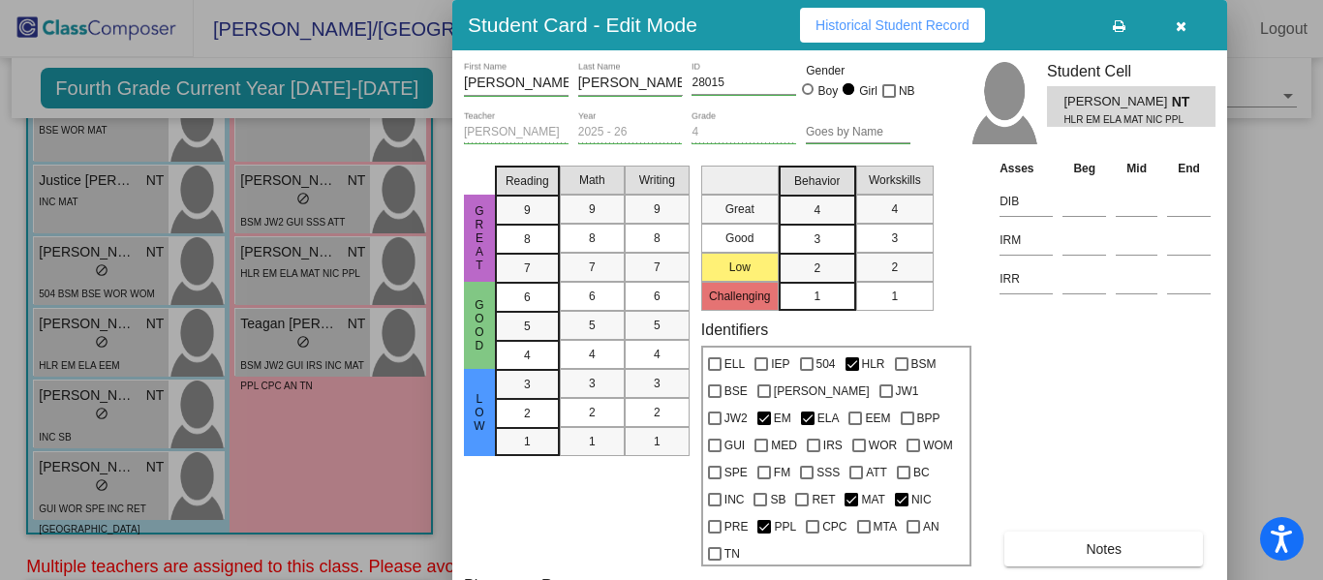
click at [1186, 17] on button "button" at bounding box center [1180, 25] width 62 height 35
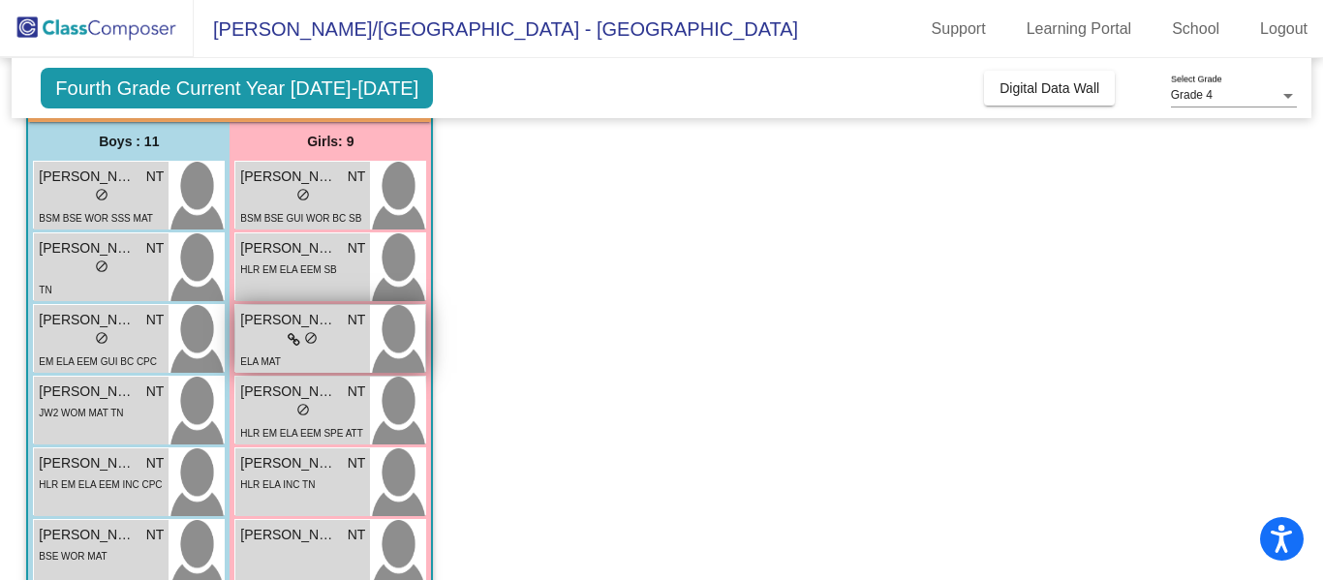
scroll to position [172, 0]
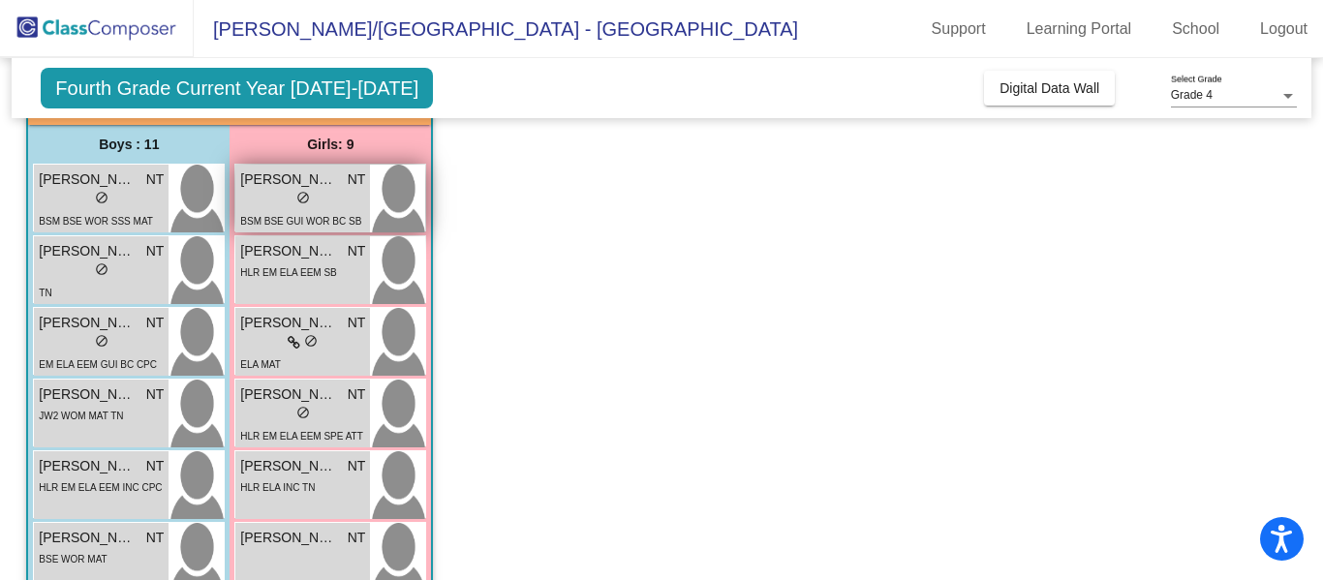
click at [329, 197] on div "lock do_not_disturb_alt" at bounding box center [302, 200] width 125 height 20
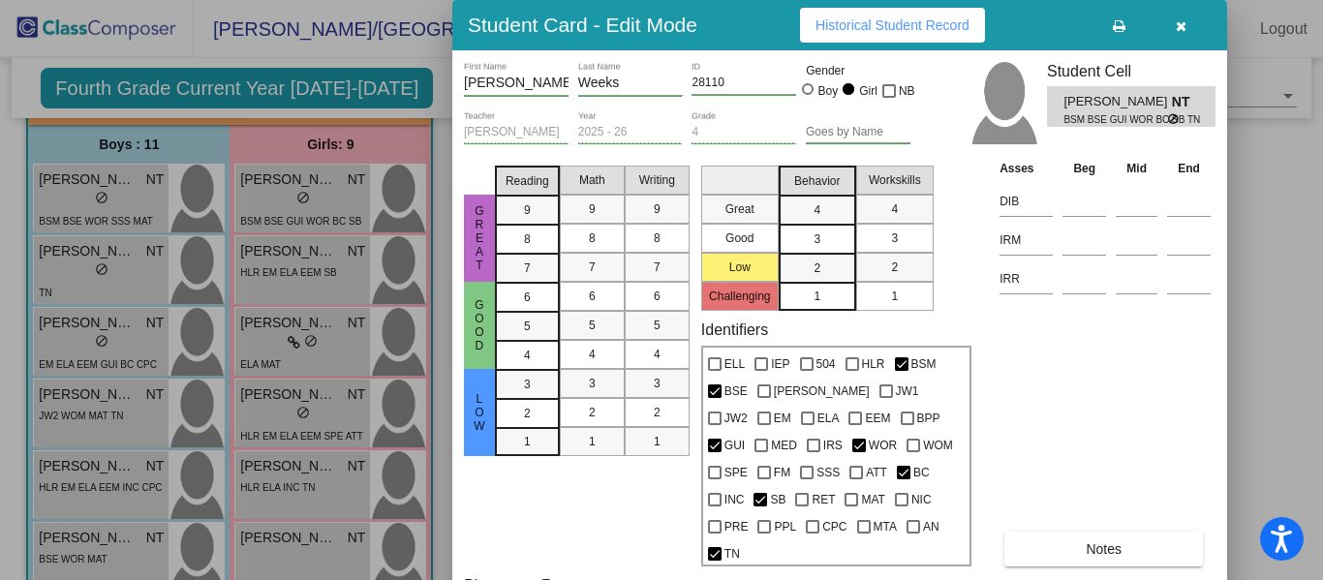
click at [969, 31] on button "Historical Student Record" at bounding box center [892, 25] width 185 height 35
click at [1183, 15] on button "button" at bounding box center [1180, 25] width 62 height 35
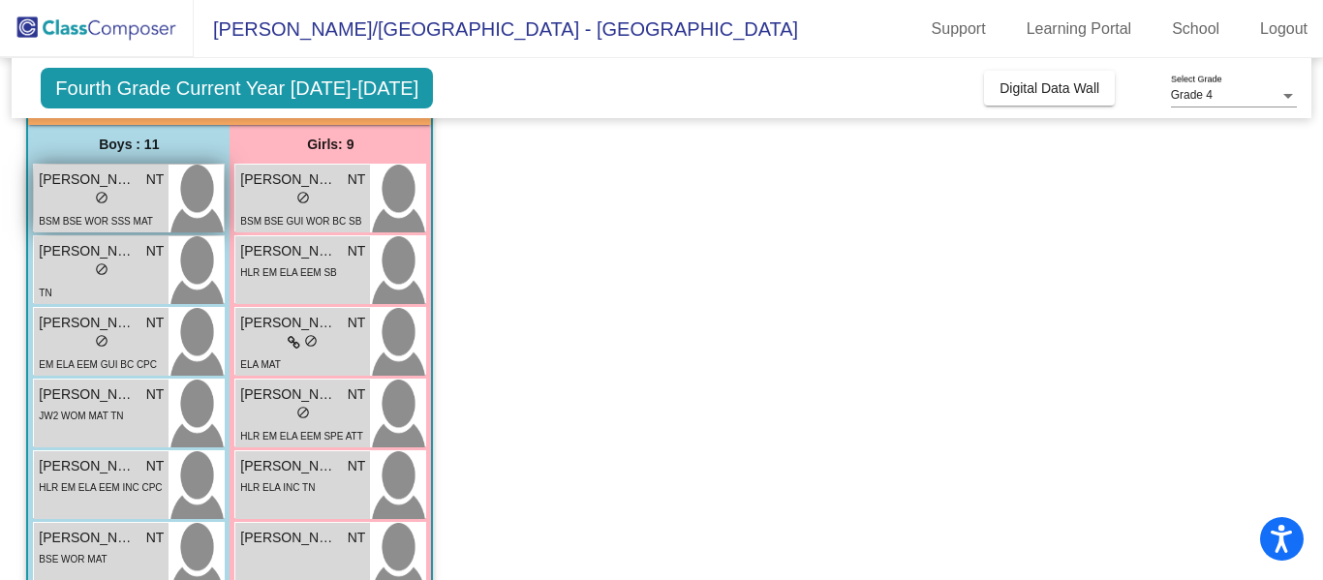
click at [128, 200] on div "lock do_not_disturb_alt" at bounding box center [101, 200] width 125 height 20
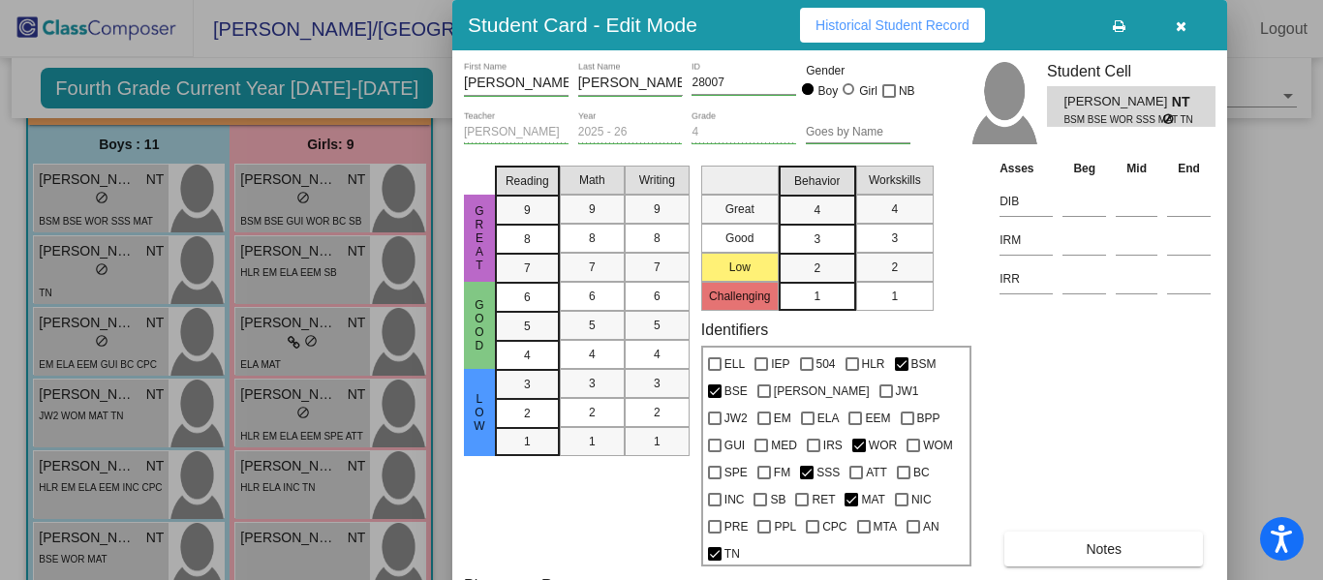
click at [875, 32] on span "Historical Student Record" at bounding box center [892, 24] width 154 height 15
click at [1182, 29] on icon "button" at bounding box center [1181, 26] width 11 height 14
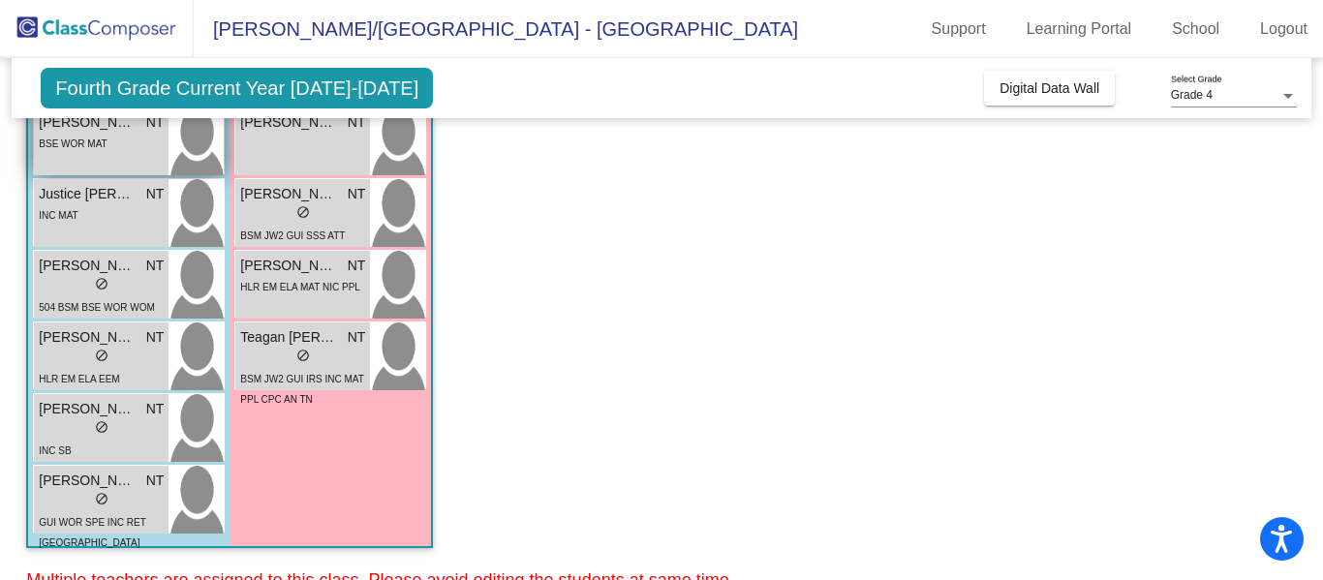
scroll to position [589, 0]
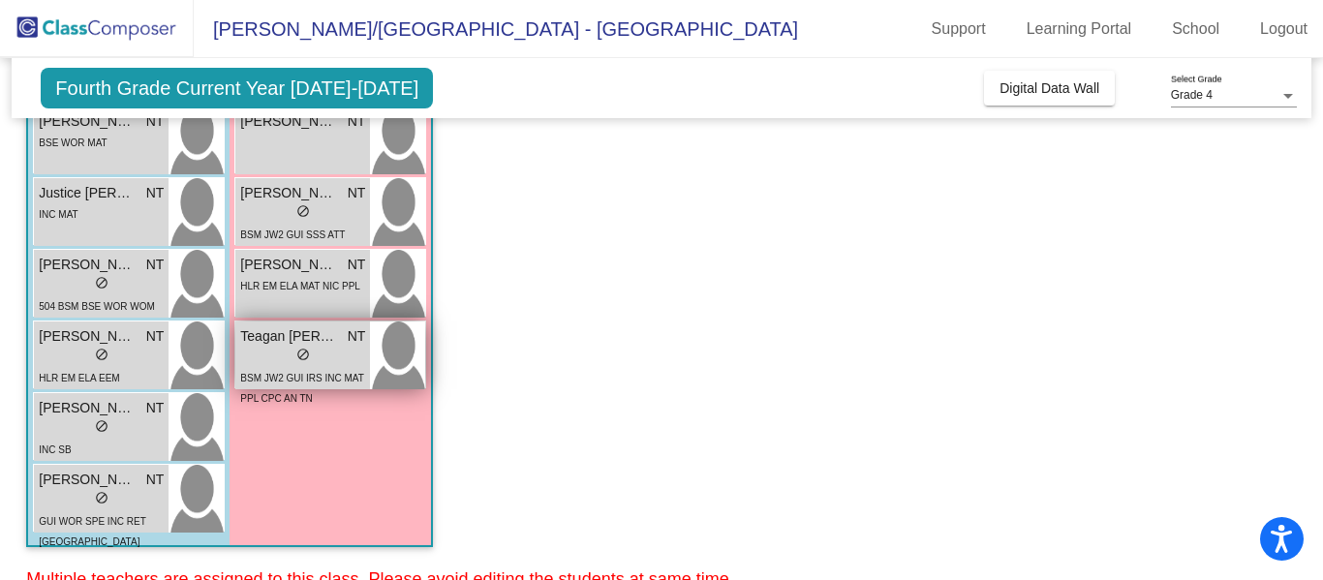
click at [326, 355] on div "lock do_not_disturb_alt" at bounding box center [302, 357] width 125 height 20
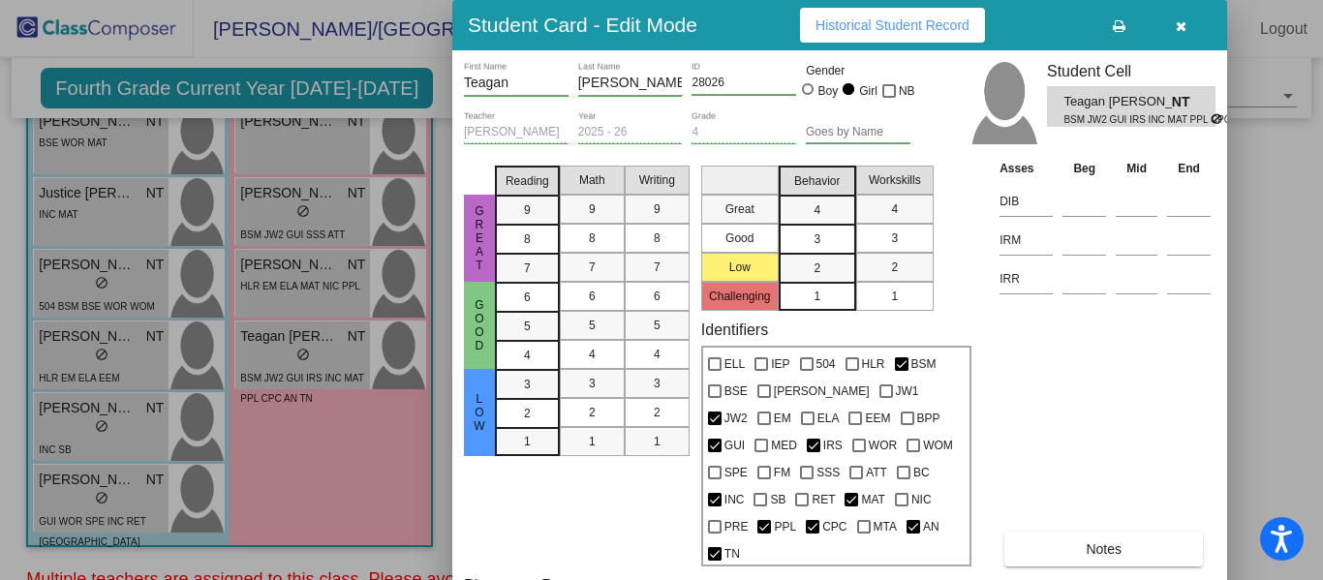
click at [846, 28] on span "Historical Student Record" at bounding box center [892, 24] width 154 height 15
click at [1172, 27] on button "button" at bounding box center [1180, 25] width 62 height 35
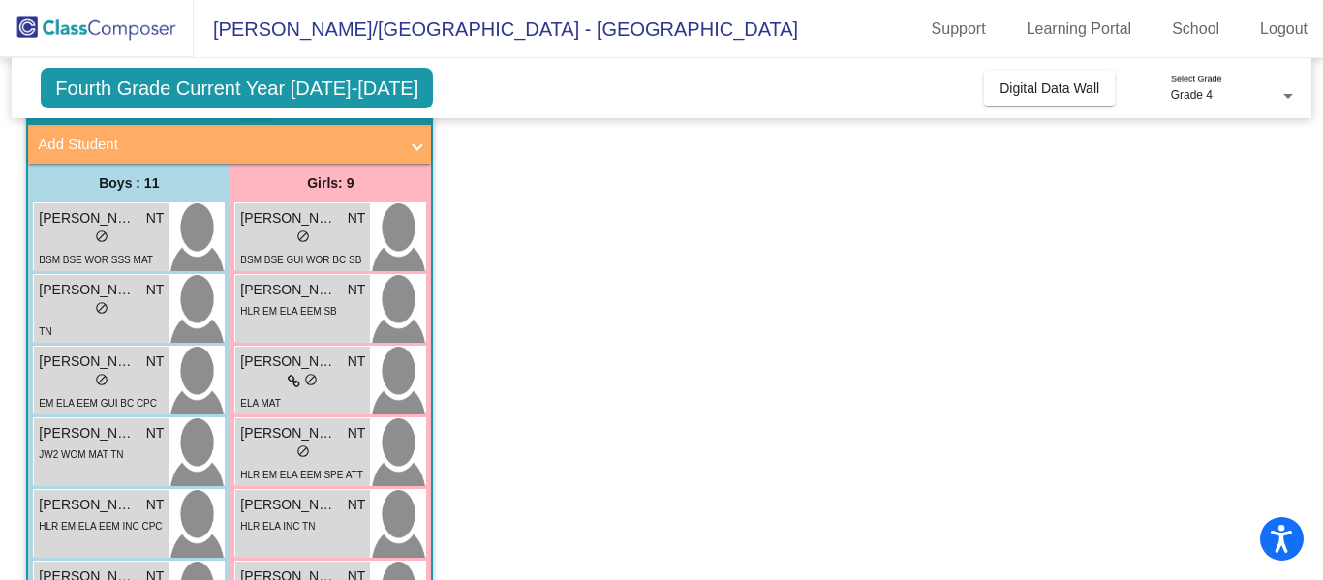
scroll to position [135, 0]
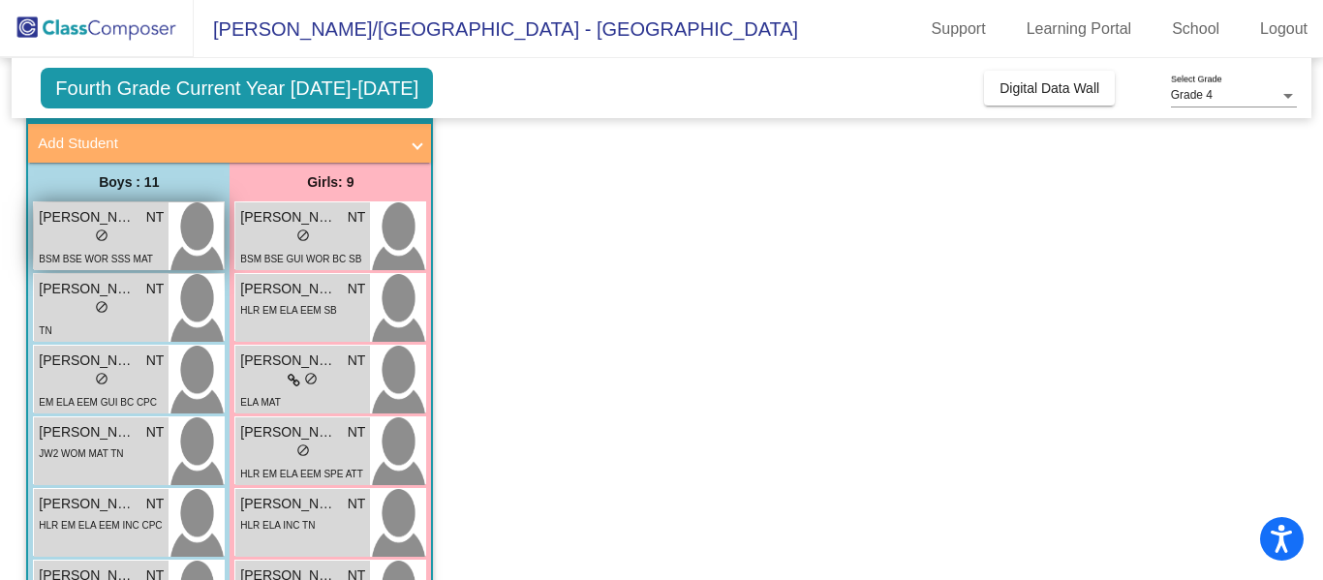
click at [135, 223] on span "[PERSON_NAME]" at bounding box center [87, 217] width 97 height 20
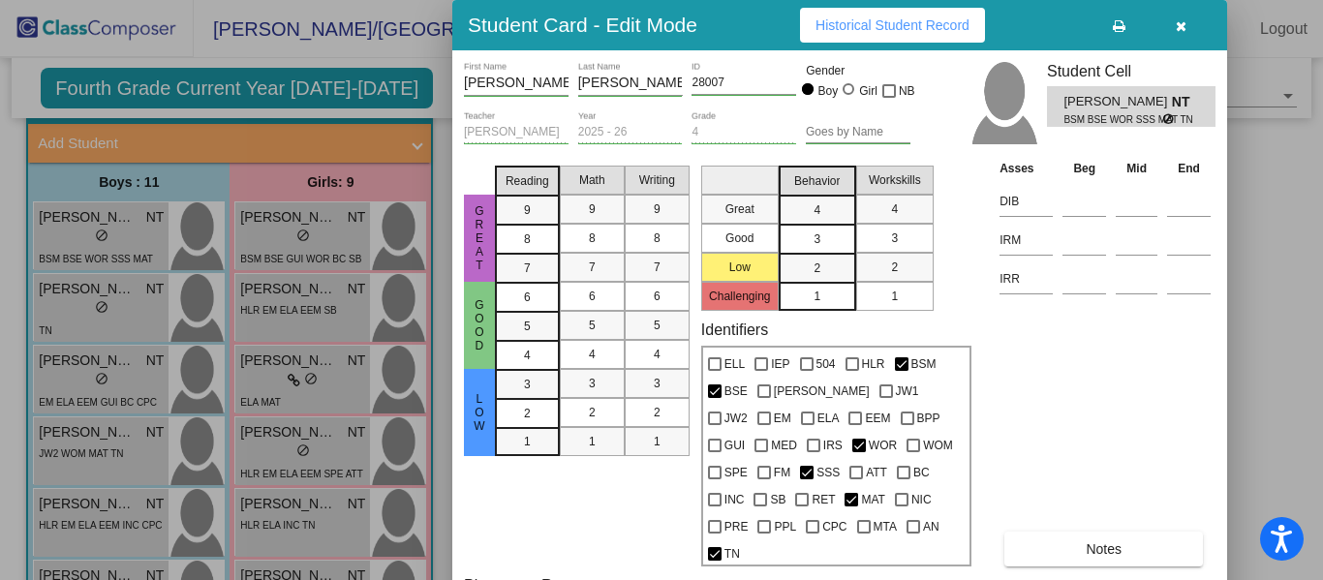
click at [1189, 35] on button "button" at bounding box center [1180, 25] width 62 height 35
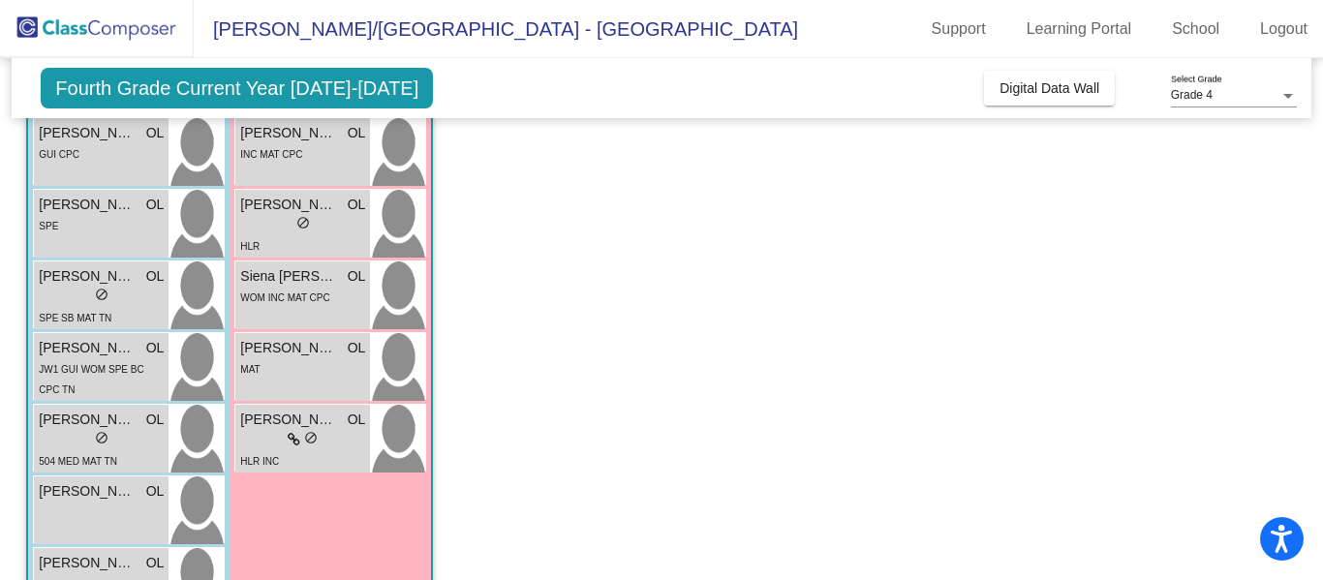
scroll to position [1476, 0]
click at [354, 292] on div "WOM INC MAT CPC" at bounding box center [302, 298] width 125 height 20
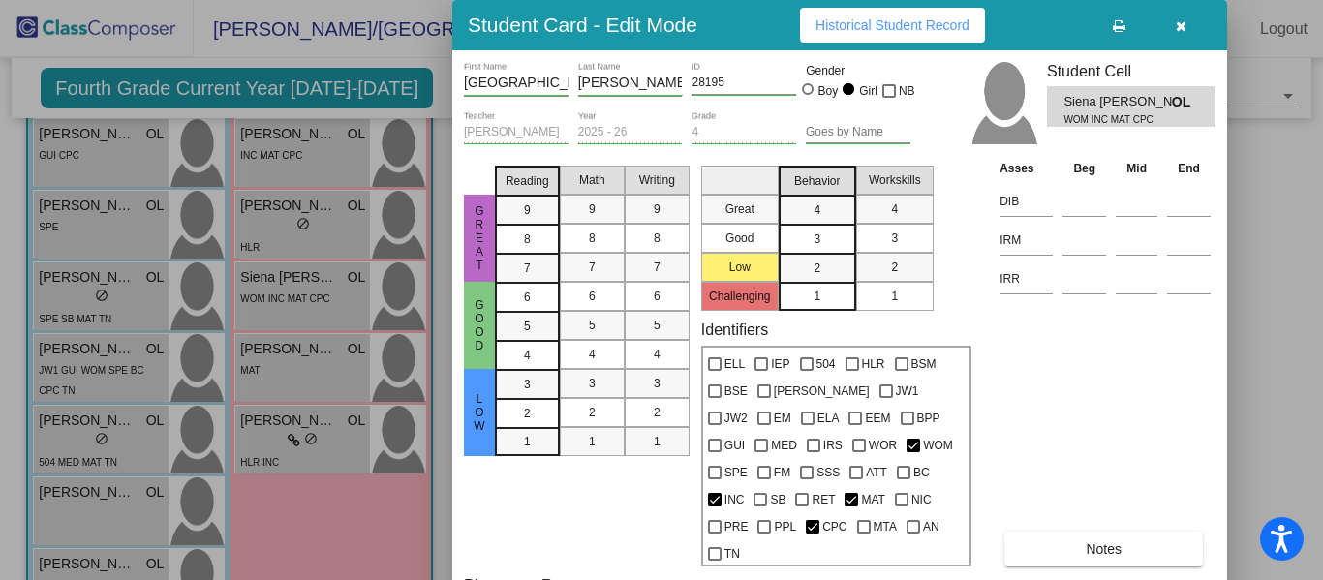
click at [1182, 29] on icon "button" at bounding box center [1181, 26] width 11 height 14
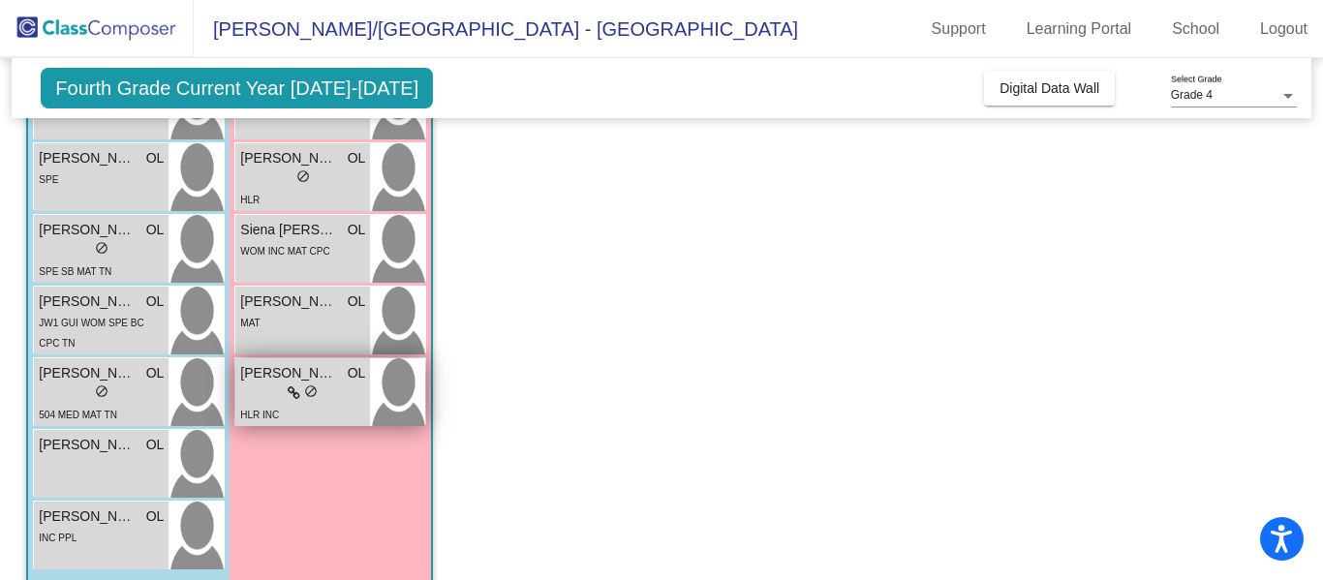
scroll to position [1546, 0]
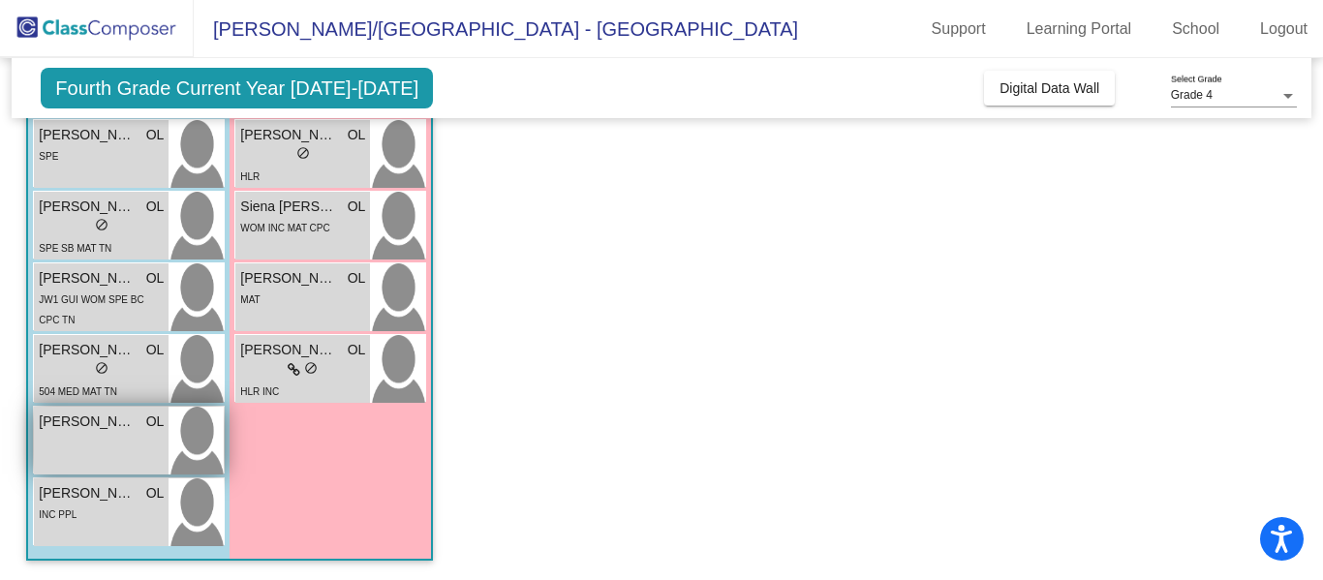
click at [122, 444] on div "[PERSON_NAME] lock do_not_disturb_alt" at bounding box center [101, 441] width 135 height 68
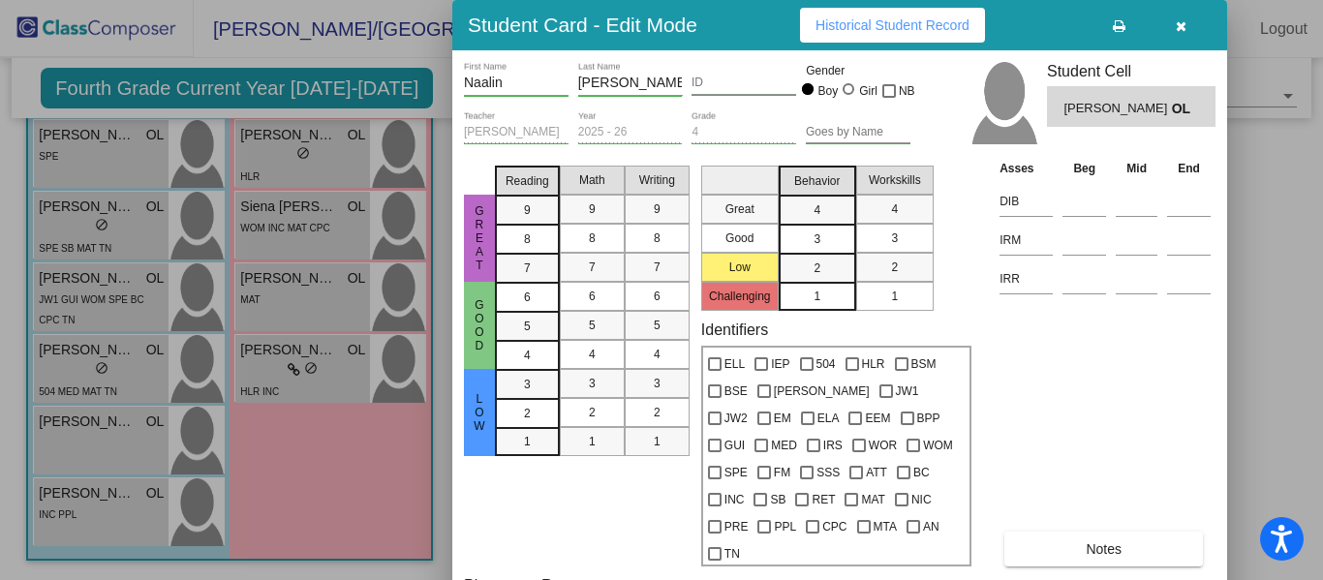
click at [1183, 26] on icon "button" at bounding box center [1181, 26] width 11 height 14
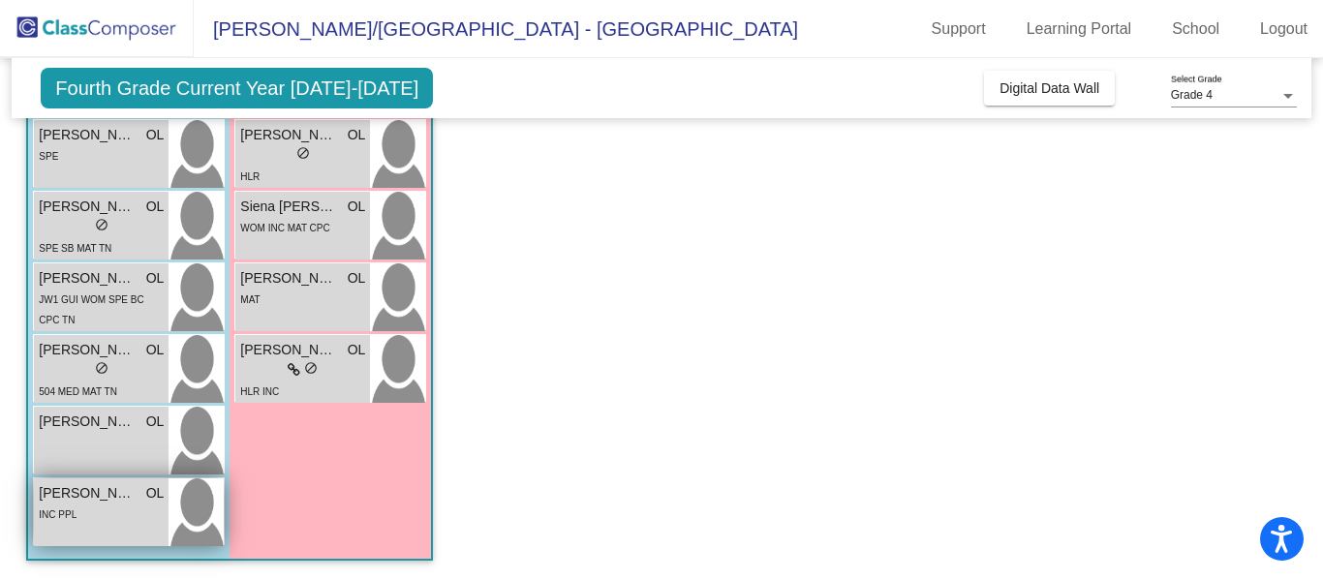
click at [106, 509] on div "INC PPL" at bounding box center [101, 514] width 125 height 20
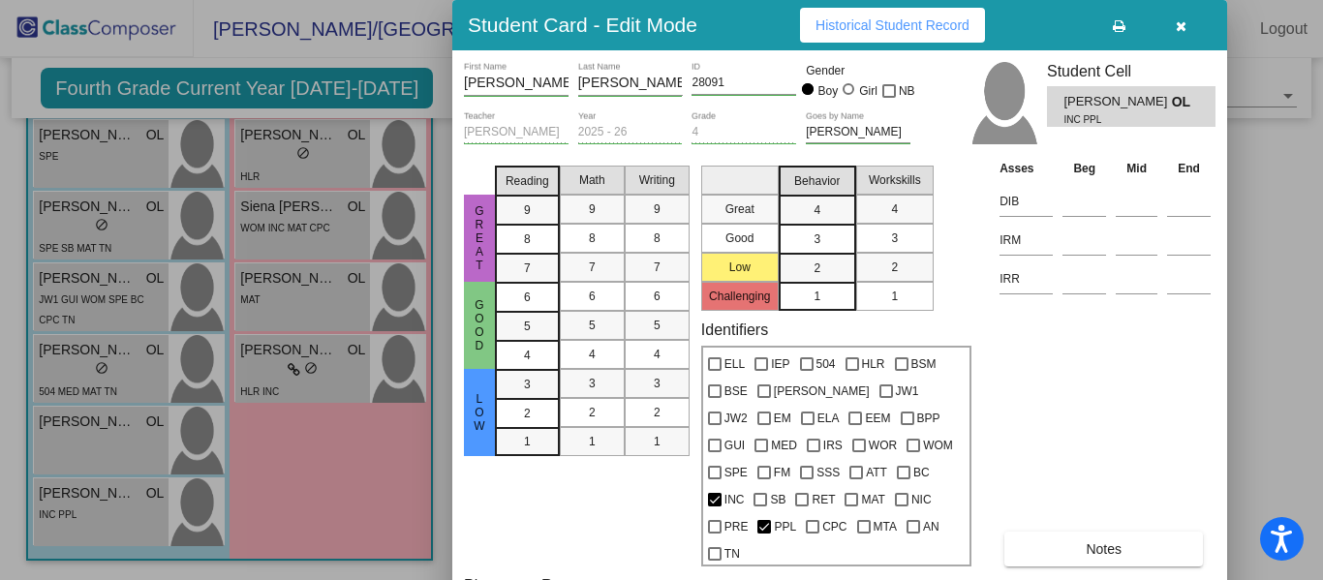
click at [934, 18] on span "Historical Student Record" at bounding box center [892, 24] width 154 height 15
click at [1186, 33] on button "button" at bounding box center [1180, 25] width 62 height 35
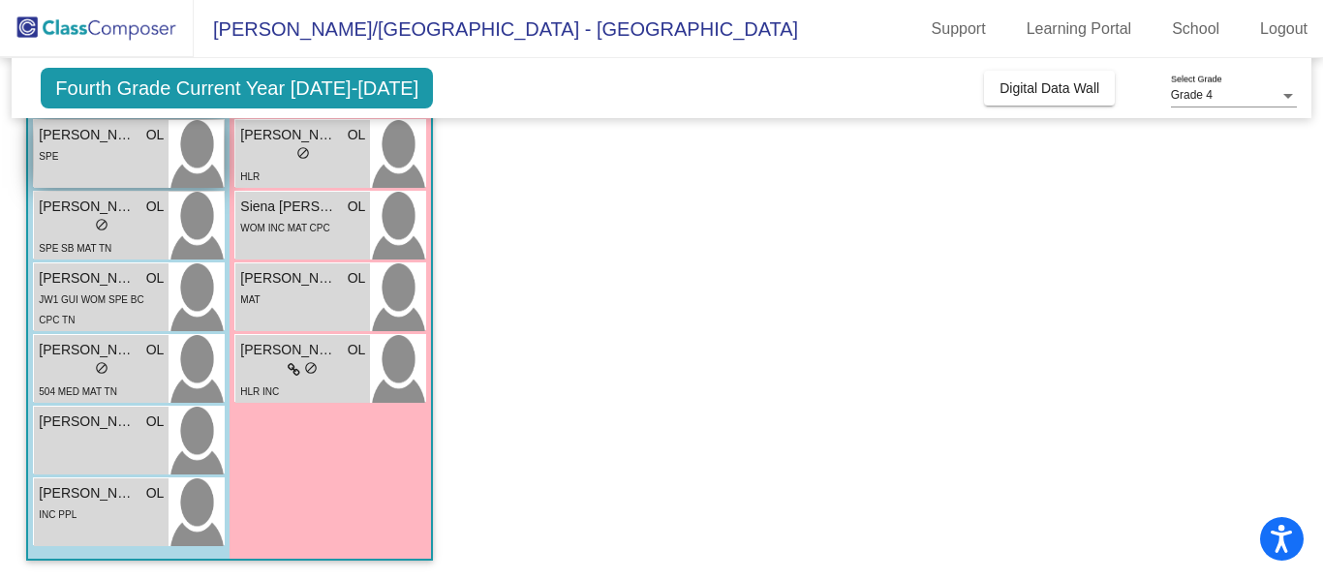
click at [109, 148] on div "SPE" at bounding box center [101, 155] width 125 height 20
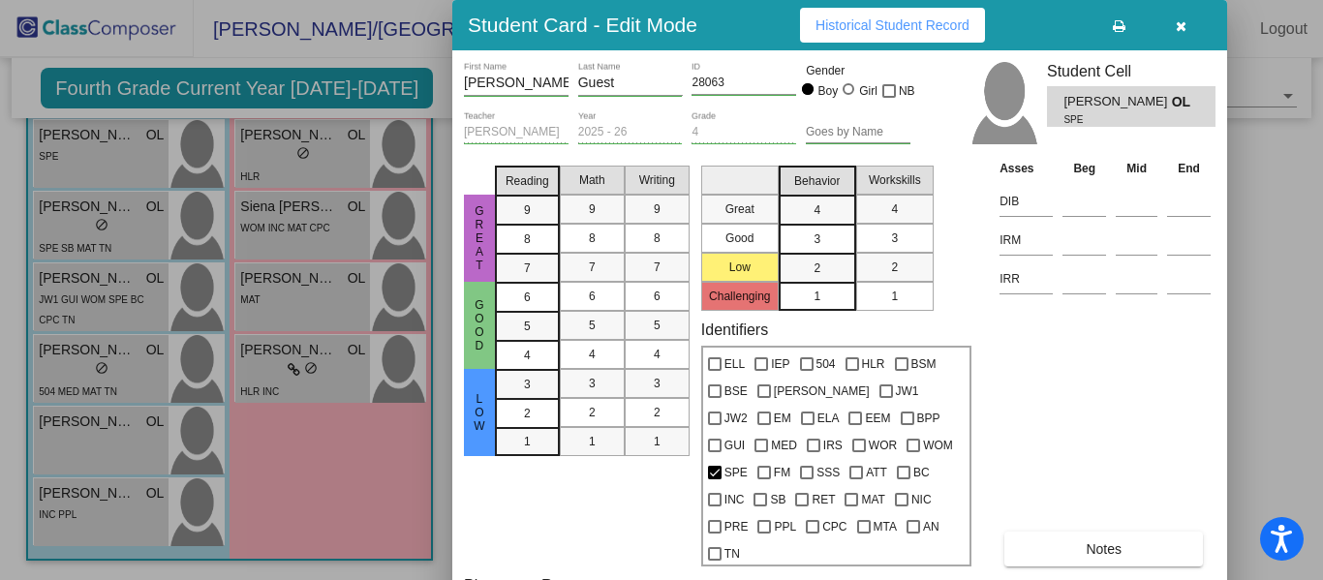
click at [884, 35] on button "Historical Student Record" at bounding box center [892, 25] width 185 height 35
click at [1193, 31] on button "button" at bounding box center [1180, 25] width 62 height 35
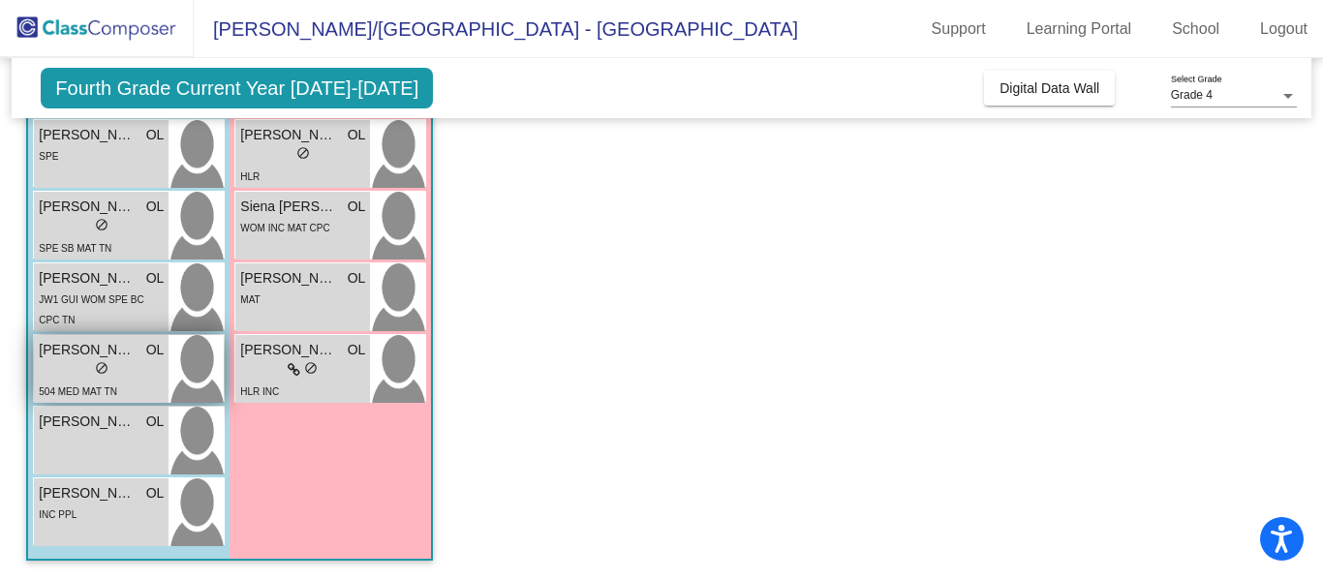
click at [131, 381] on div "504 MED MAT TN" at bounding box center [101, 391] width 125 height 20
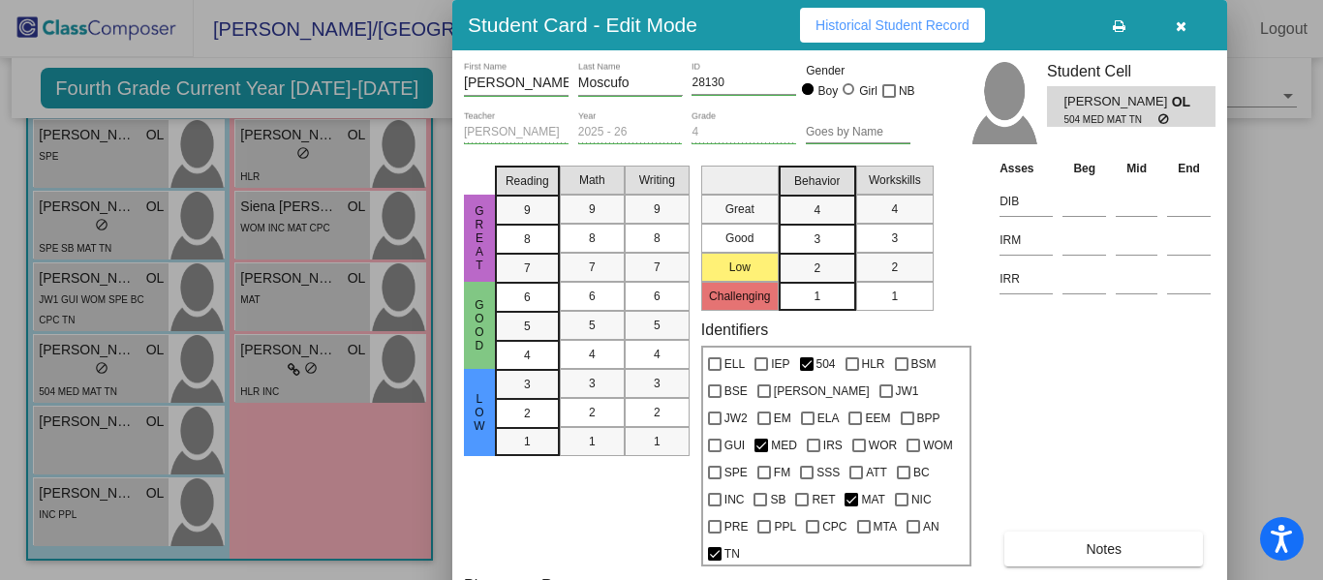
click at [804, 39] on button "Historical Student Record" at bounding box center [892, 25] width 185 height 35
click at [1173, 34] on button "button" at bounding box center [1180, 25] width 62 height 35
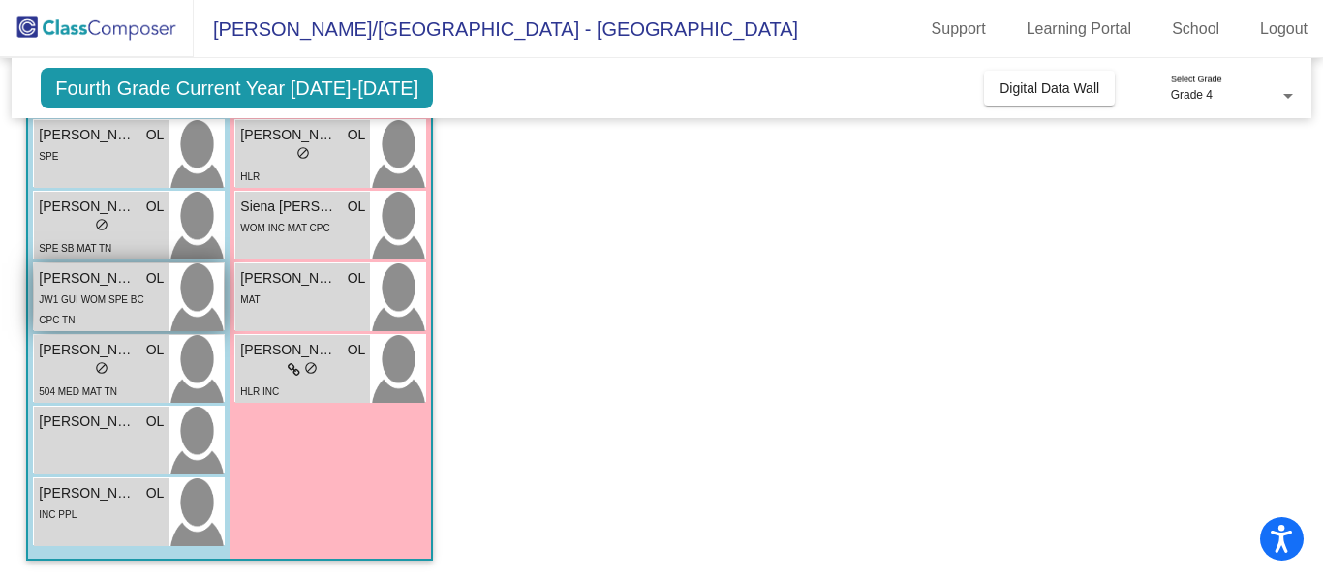
click at [128, 321] on div "JW1 GUI WOM SPE BC CPC TN" at bounding box center [101, 309] width 125 height 41
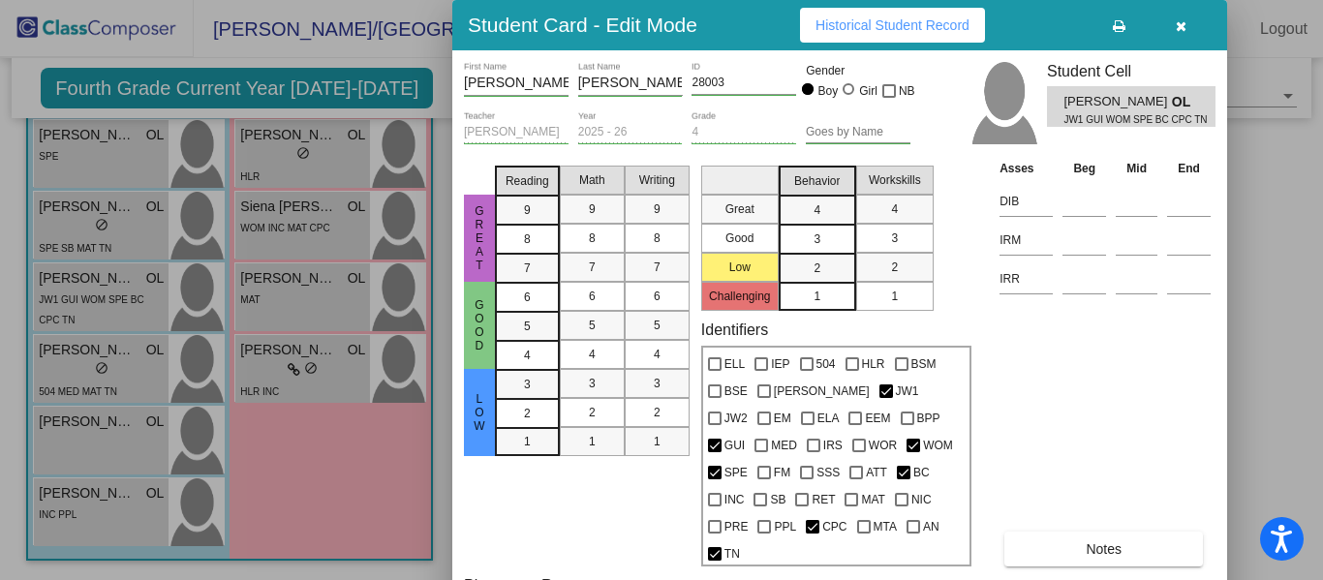
click at [910, 22] on span "Historical Student Record" at bounding box center [892, 24] width 154 height 15
